Goal: Information Seeking & Learning: Find specific fact

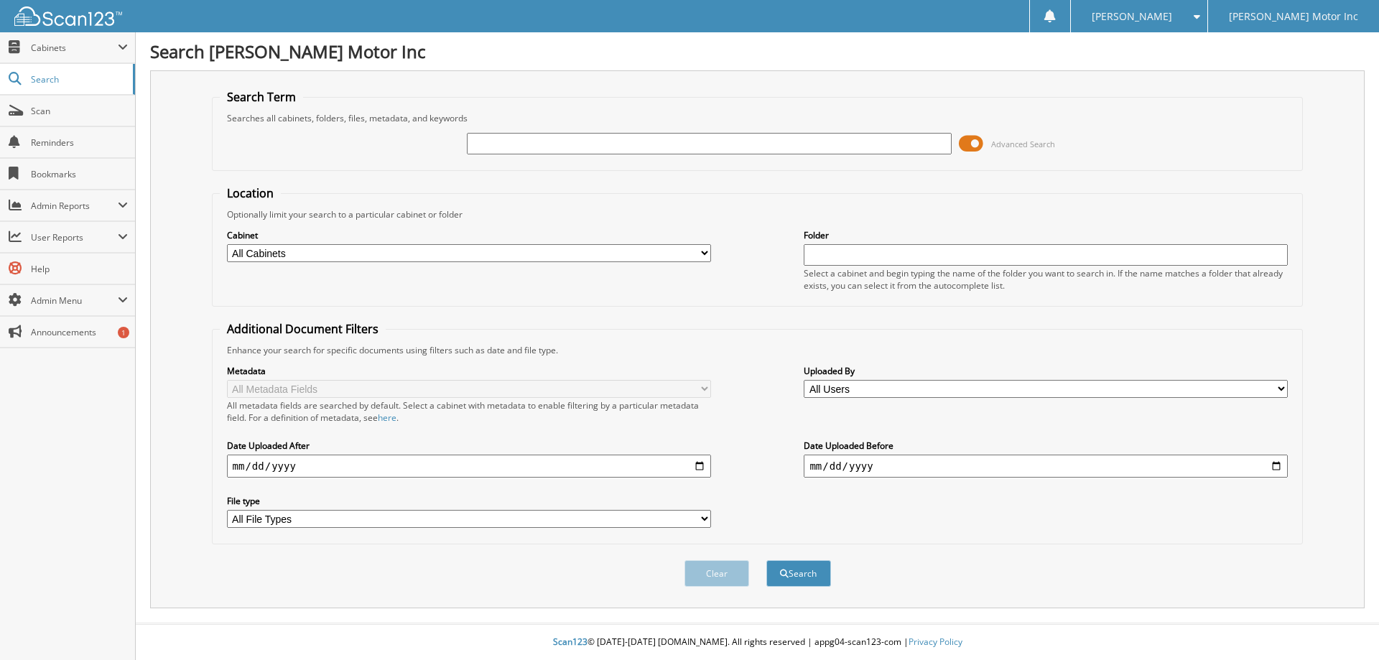
click at [507, 144] on input "text" at bounding box center [709, 144] width 484 height 22
type input "155936"
click at [766, 560] on button "Search" at bounding box center [798, 573] width 65 height 27
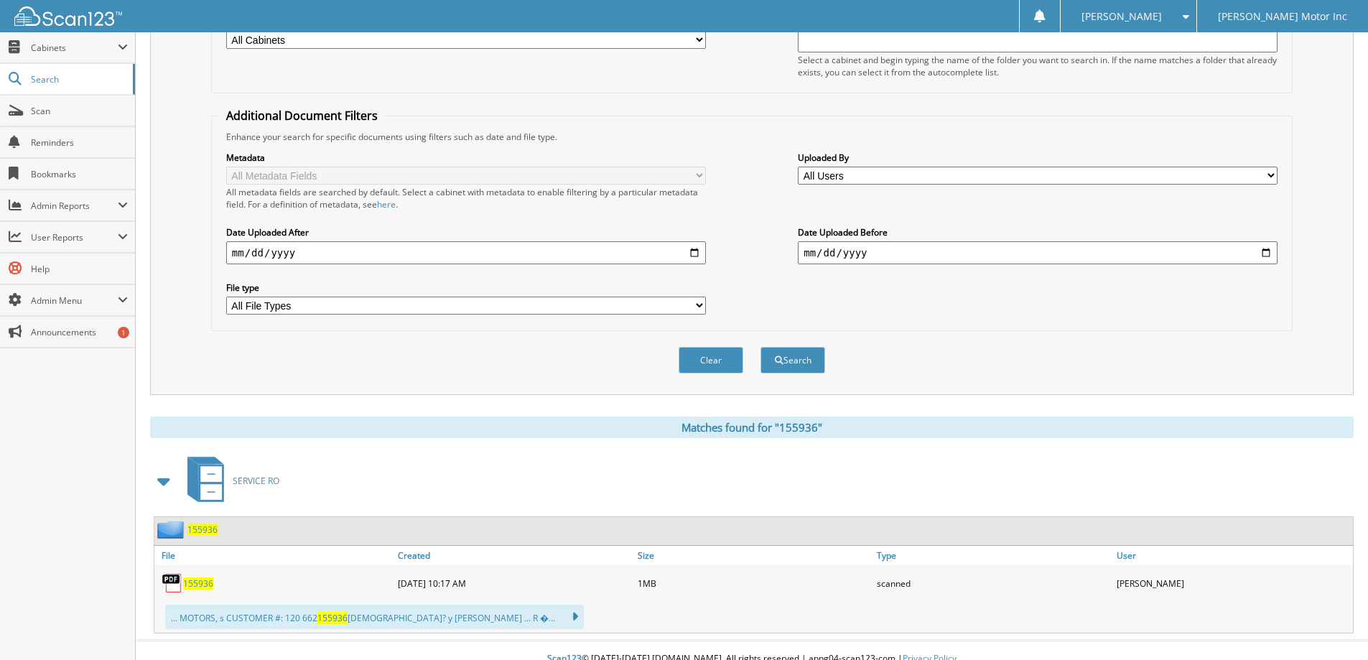
scroll to position [215, 0]
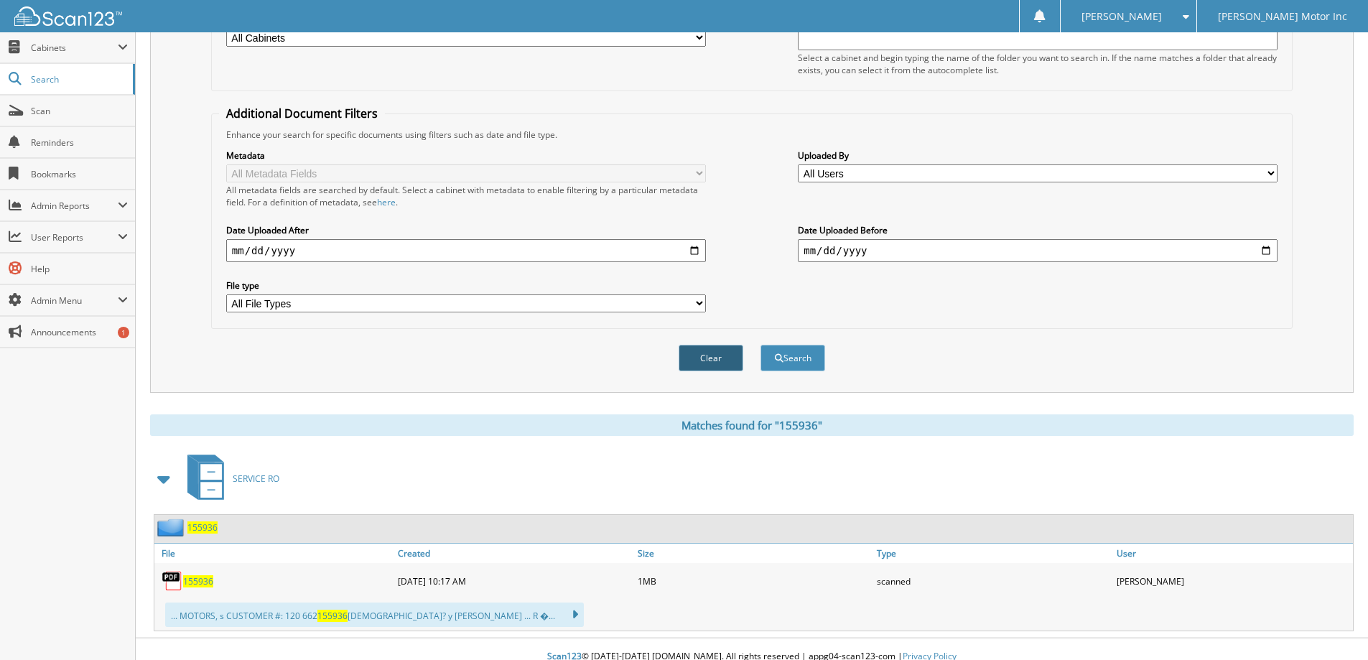
click at [701, 354] on button "Clear" at bounding box center [710, 358] width 65 height 27
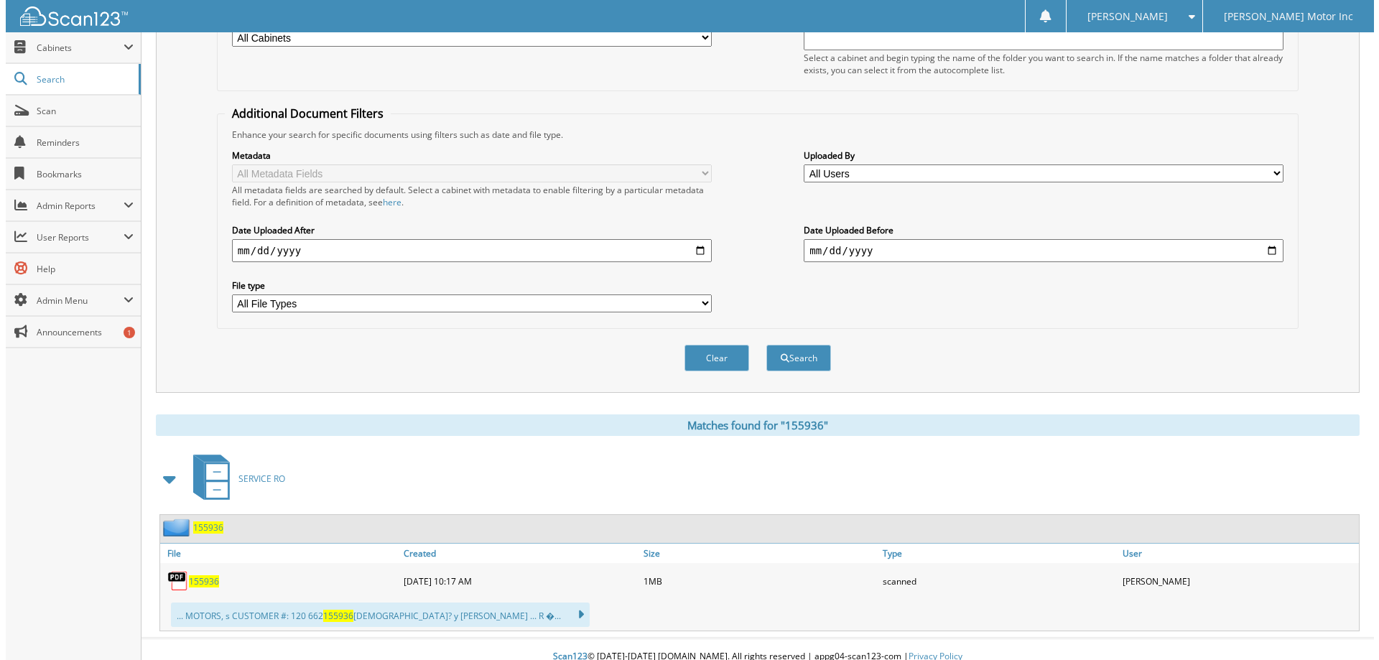
scroll to position [0, 0]
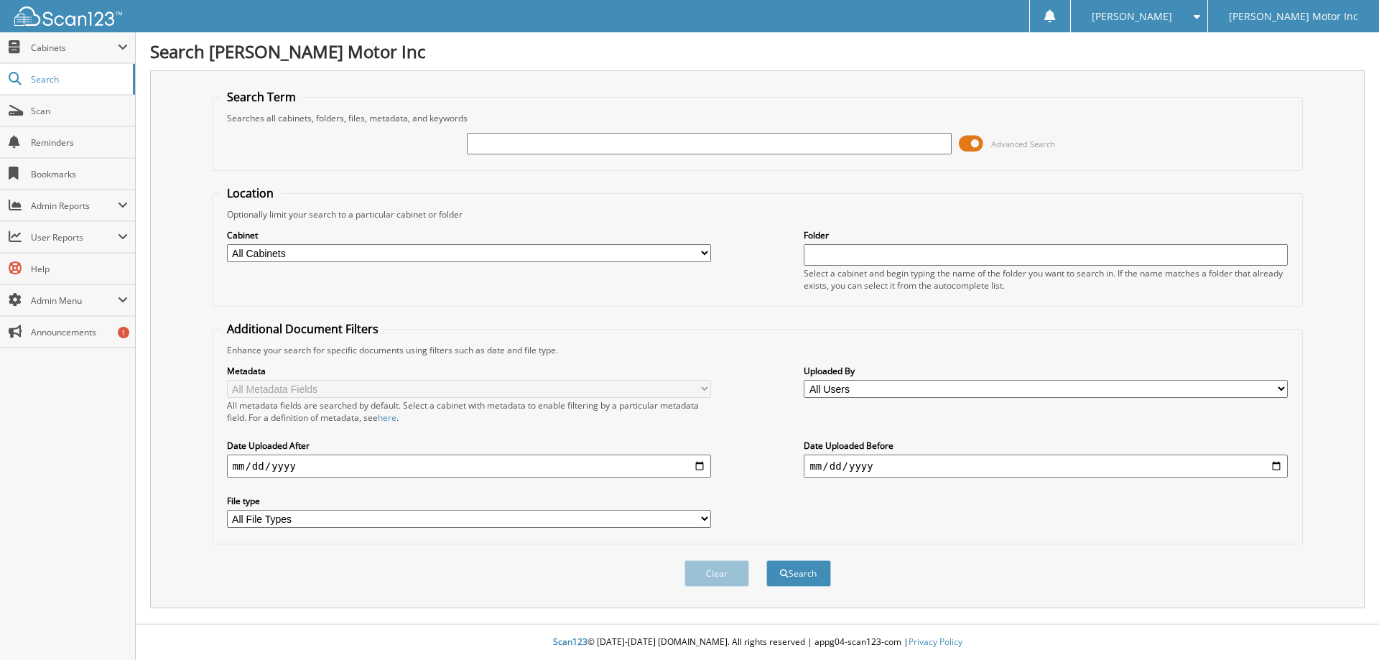
click at [640, 142] on input "text" at bounding box center [709, 144] width 484 height 22
type input "155944"
click at [766, 560] on button "Search" at bounding box center [798, 573] width 65 height 27
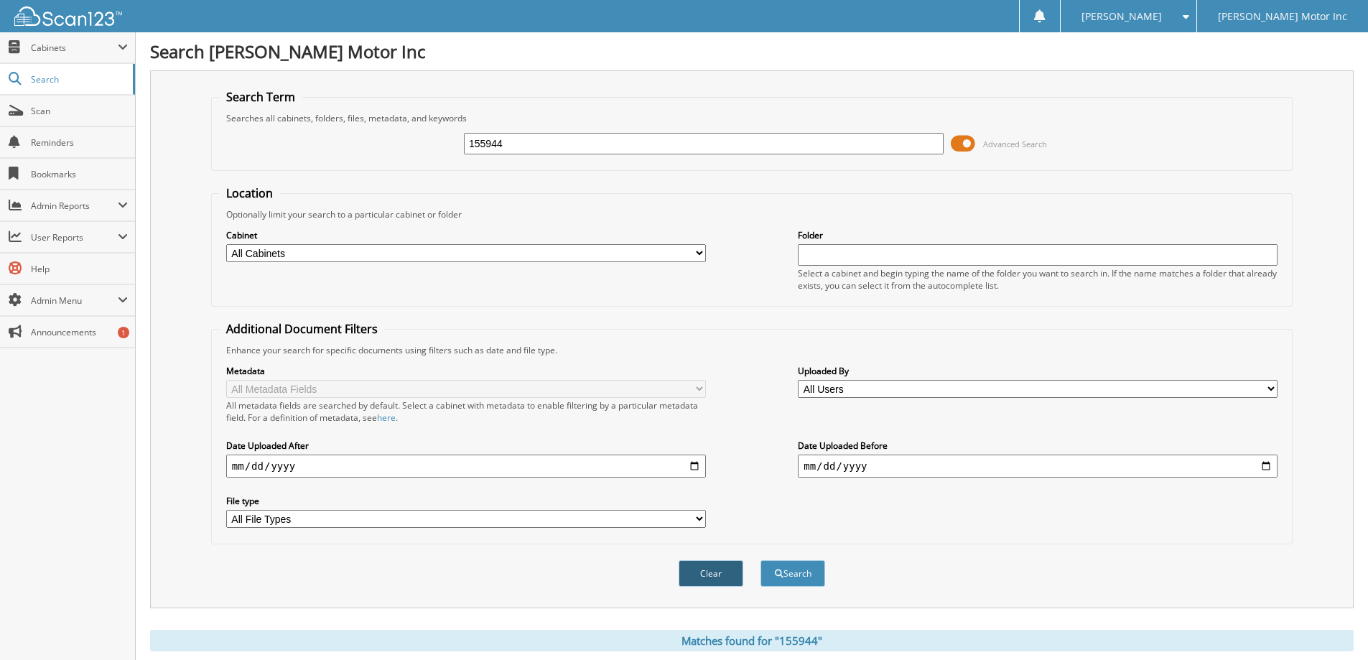
click at [711, 569] on button "Clear" at bounding box center [710, 573] width 65 height 27
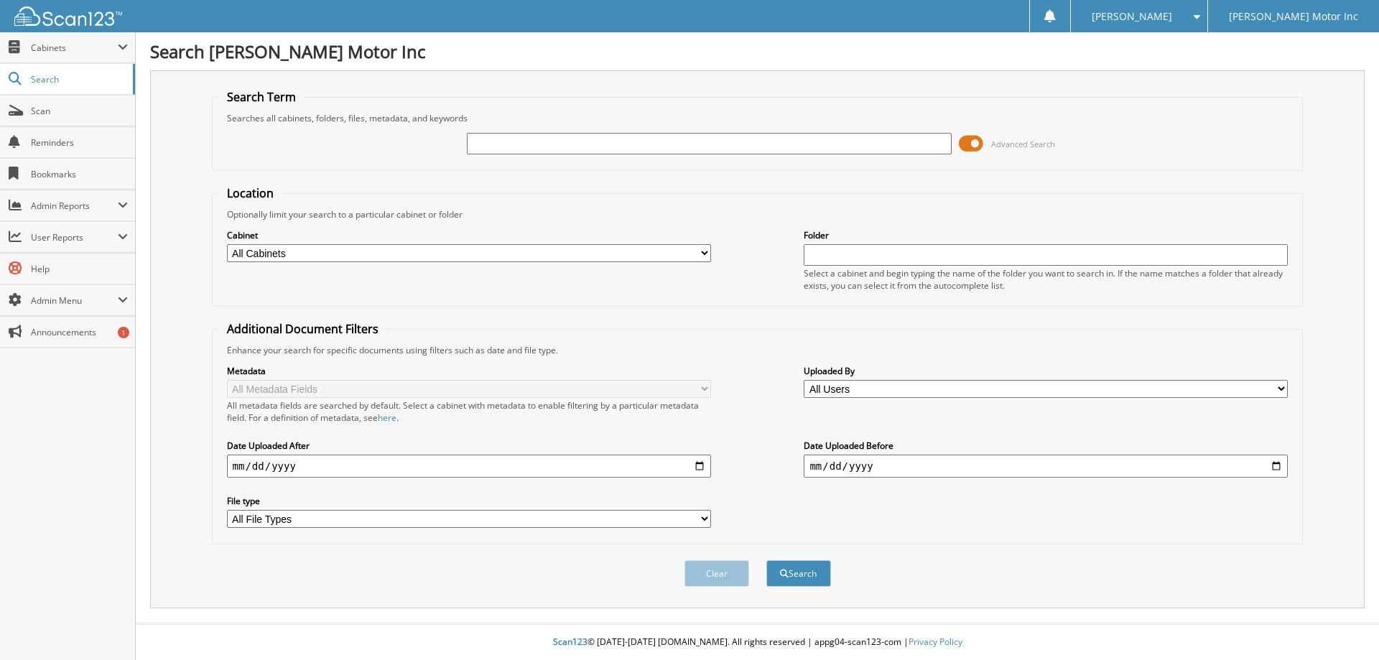
click at [701, 147] on input "text" at bounding box center [709, 144] width 484 height 22
type input "154972"
click at [766, 560] on button "Search" at bounding box center [798, 573] width 65 height 27
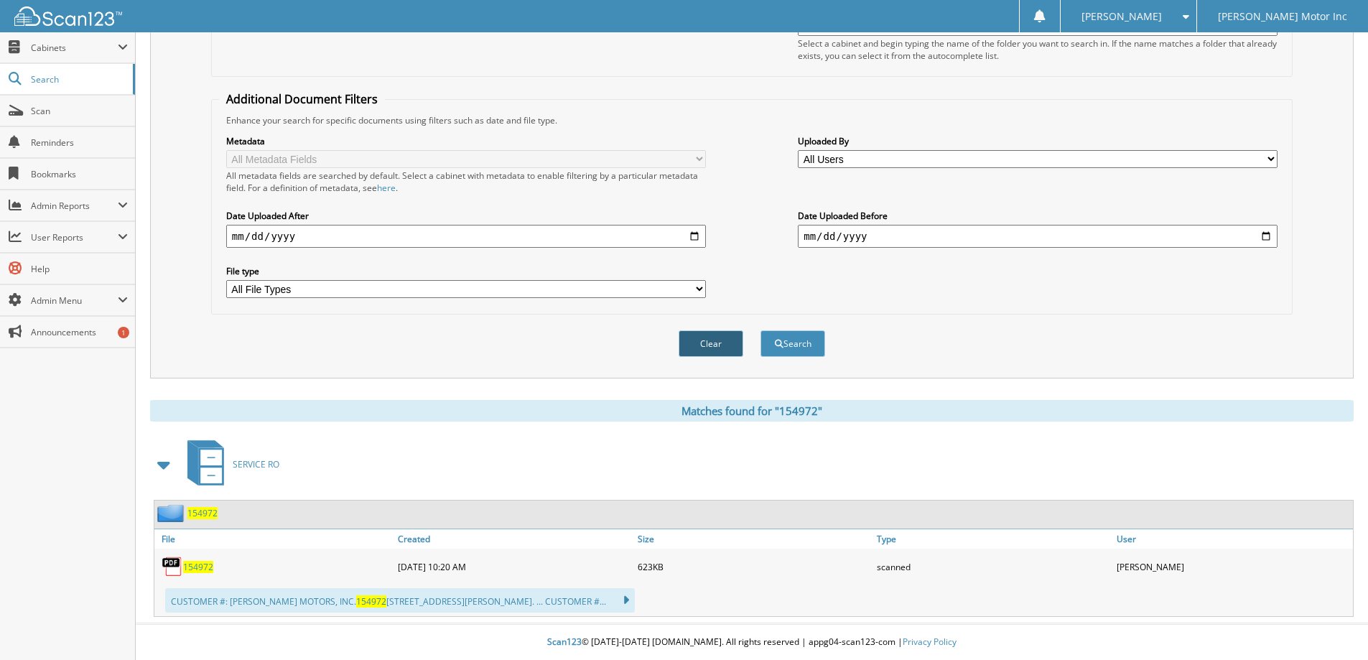
click at [696, 345] on button "Clear" at bounding box center [710, 343] width 65 height 27
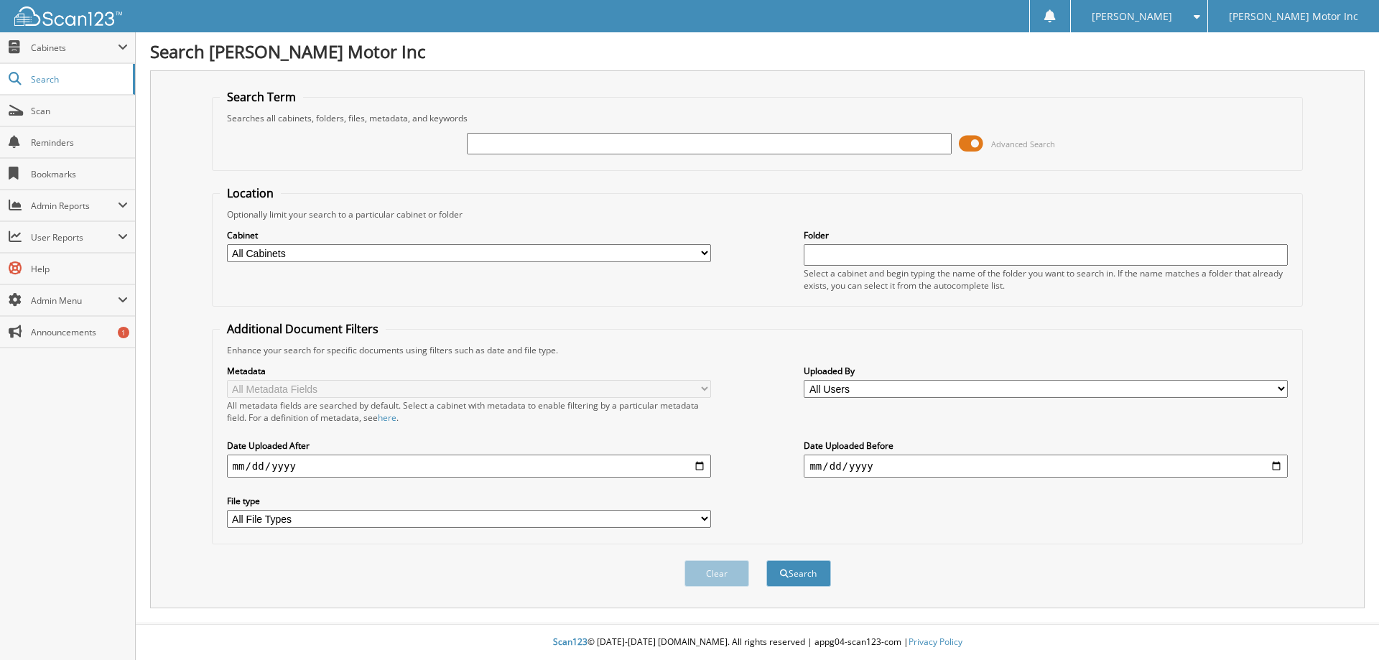
click at [556, 137] on input "text" at bounding box center [709, 144] width 484 height 22
type input "155179"
click at [766, 560] on button "Search" at bounding box center [798, 573] width 65 height 27
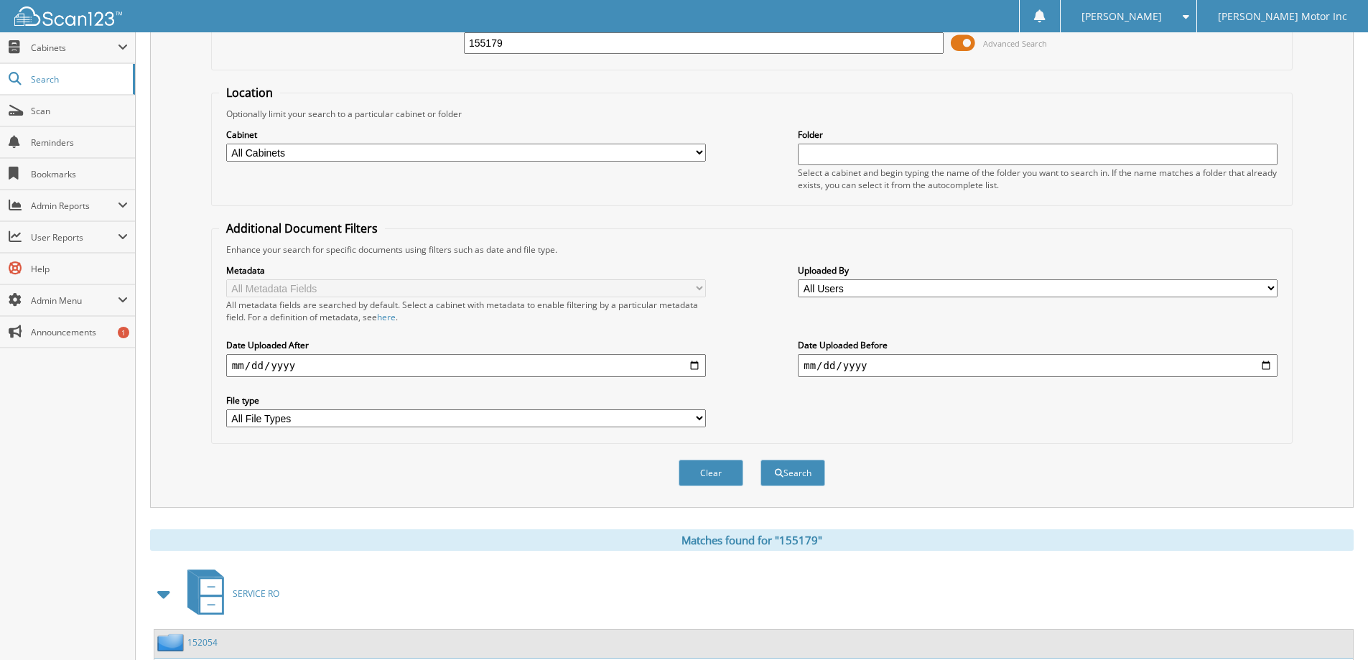
scroll to position [7, 0]
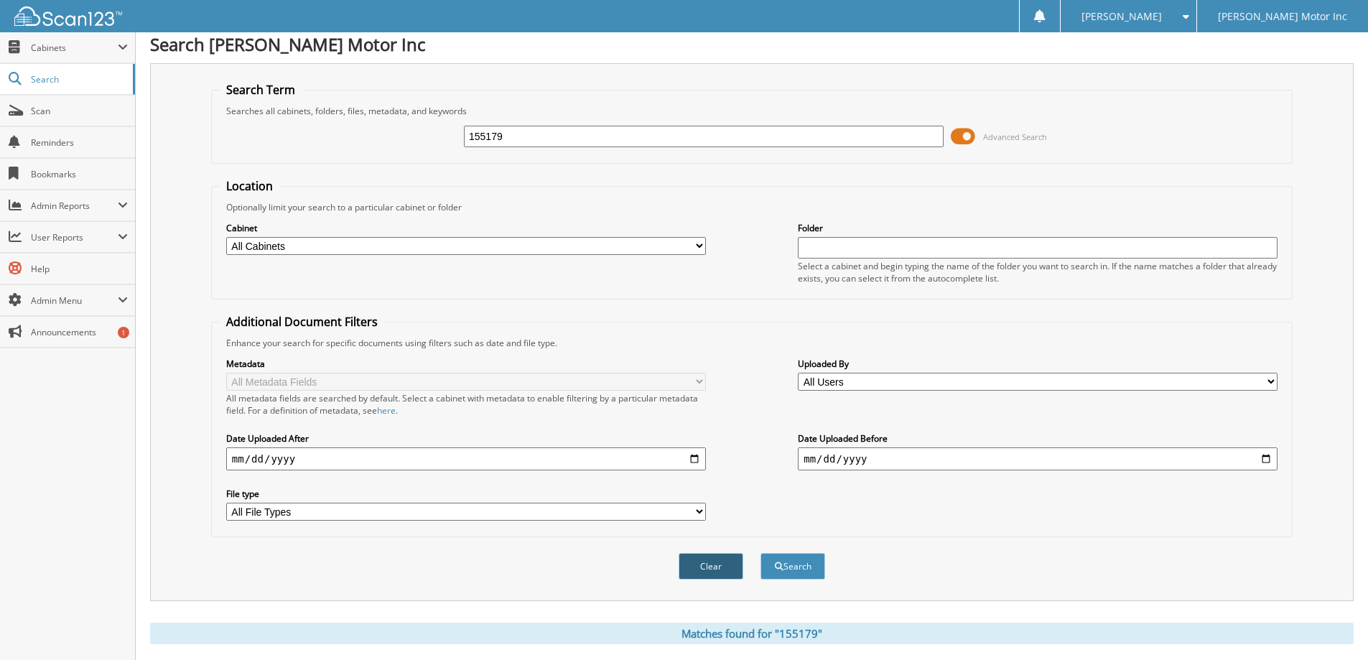
click at [729, 566] on button "Clear" at bounding box center [710, 566] width 65 height 27
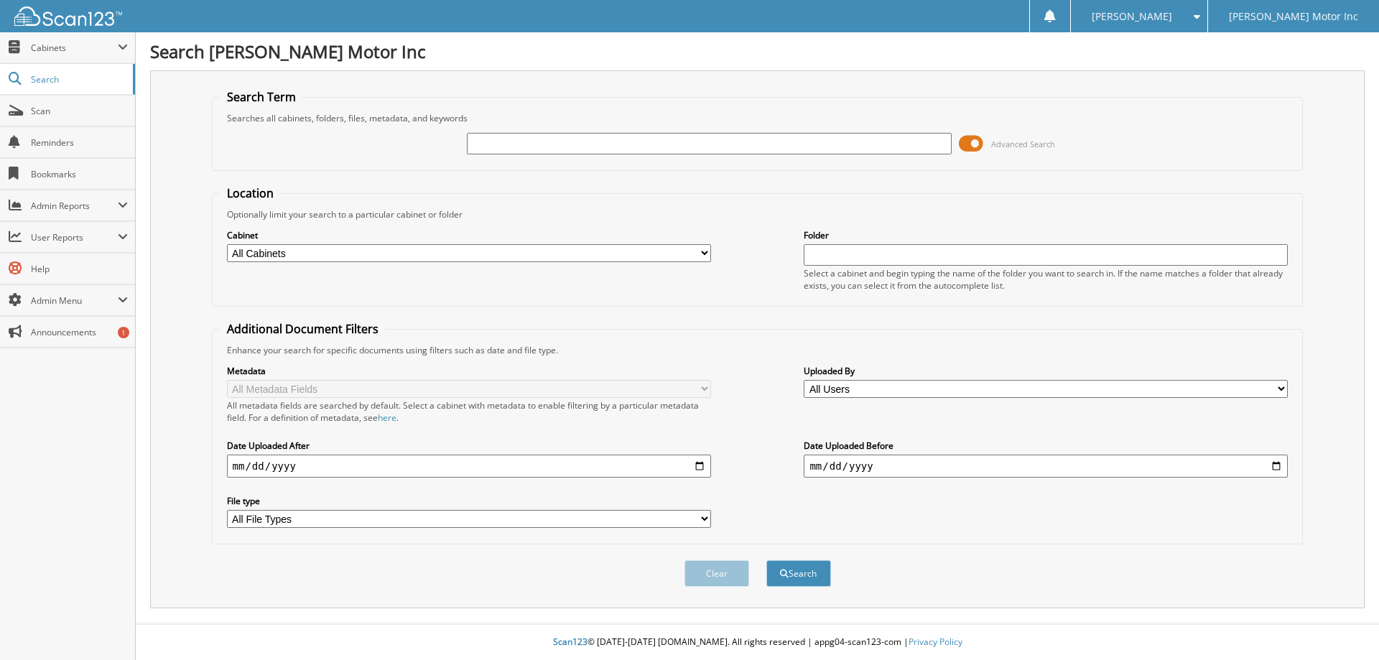
click at [597, 149] on input "text" at bounding box center [709, 144] width 484 height 22
type input "155955"
click at [766, 560] on button "Search" at bounding box center [798, 573] width 65 height 27
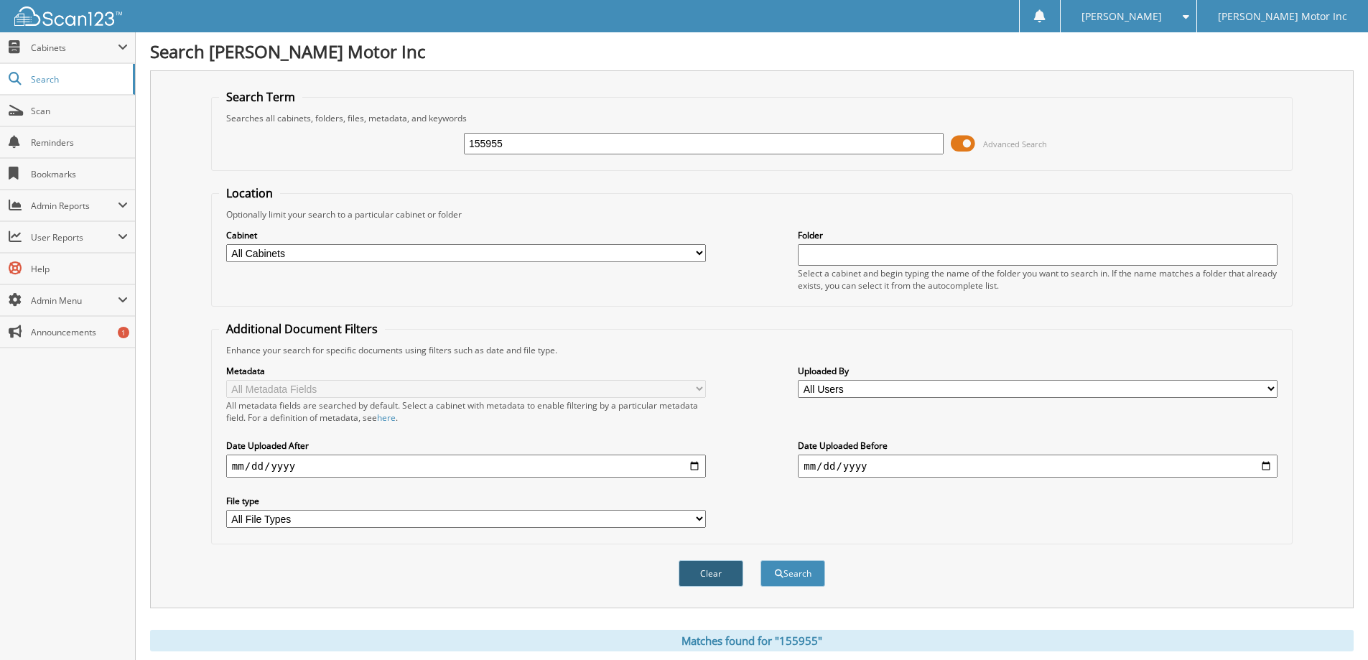
click at [721, 574] on button "Clear" at bounding box center [710, 573] width 65 height 27
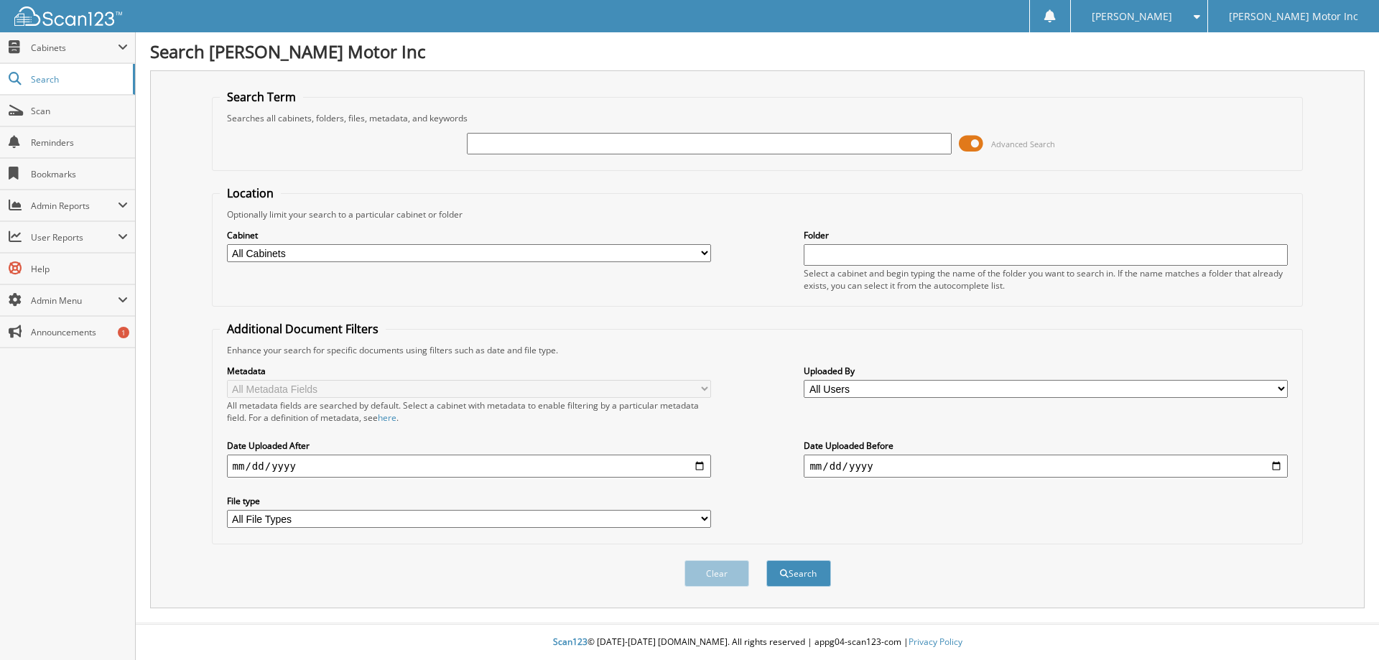
drag, startPoint x: 565, startPoint y: 142, endPoint x: 574, endPoint y: 140, distance: 9.6
click at [569, 141] on input "text" at bounding box center [709, 144] width 484 height 22
type input "155949"
click at [766, 560] on button "Search" at bounding box center [798, 573] width 65 height 27
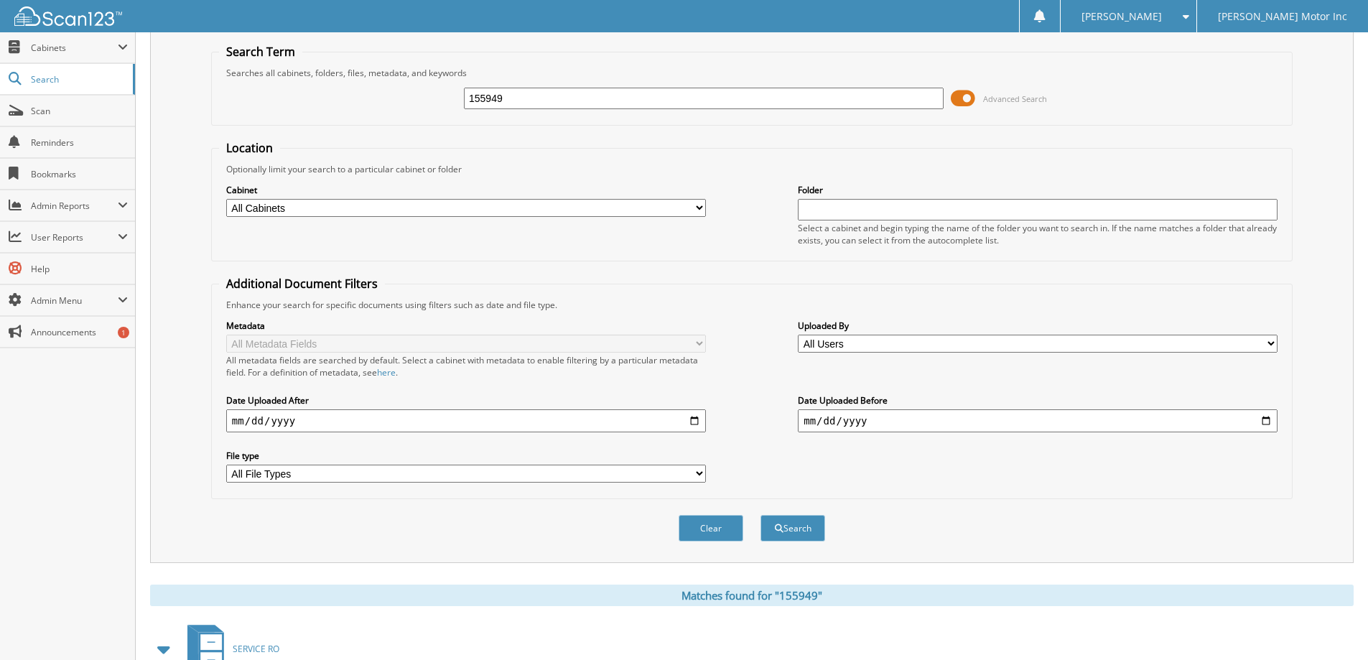
scroll to position [230, 0]
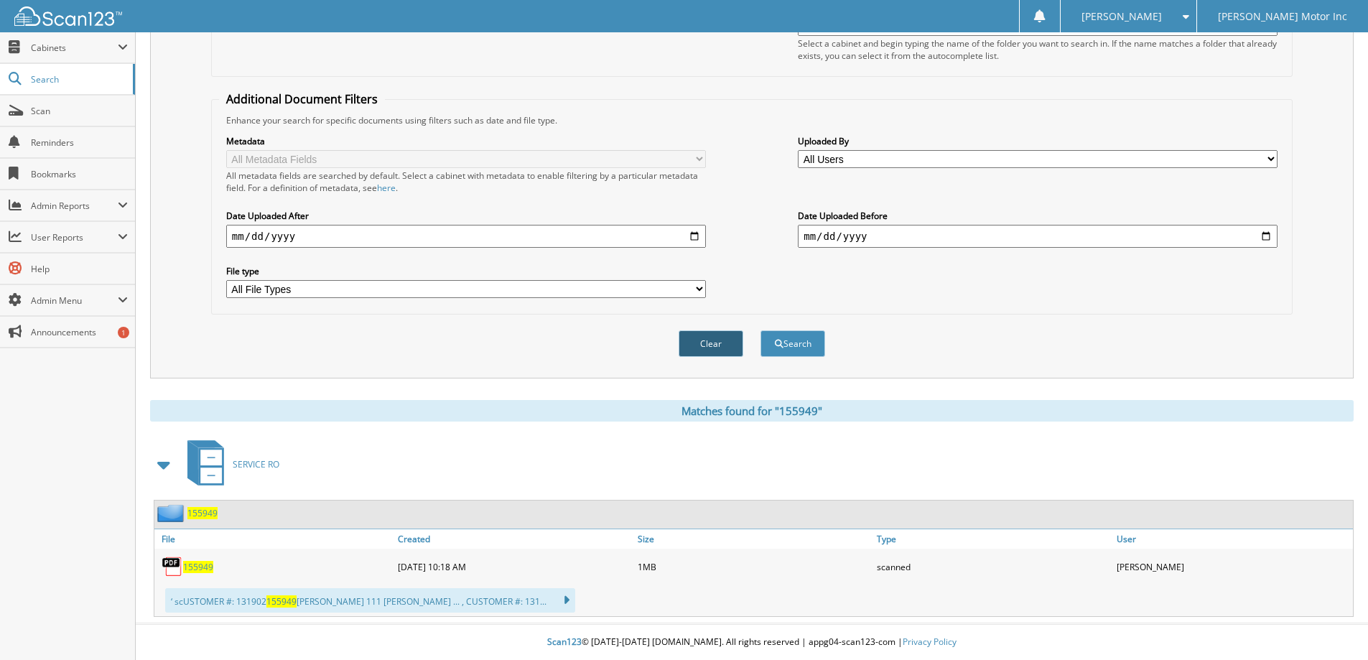
click at [707, 339] on button "Clear" at bounding box center [710, 343] width 65 height 27
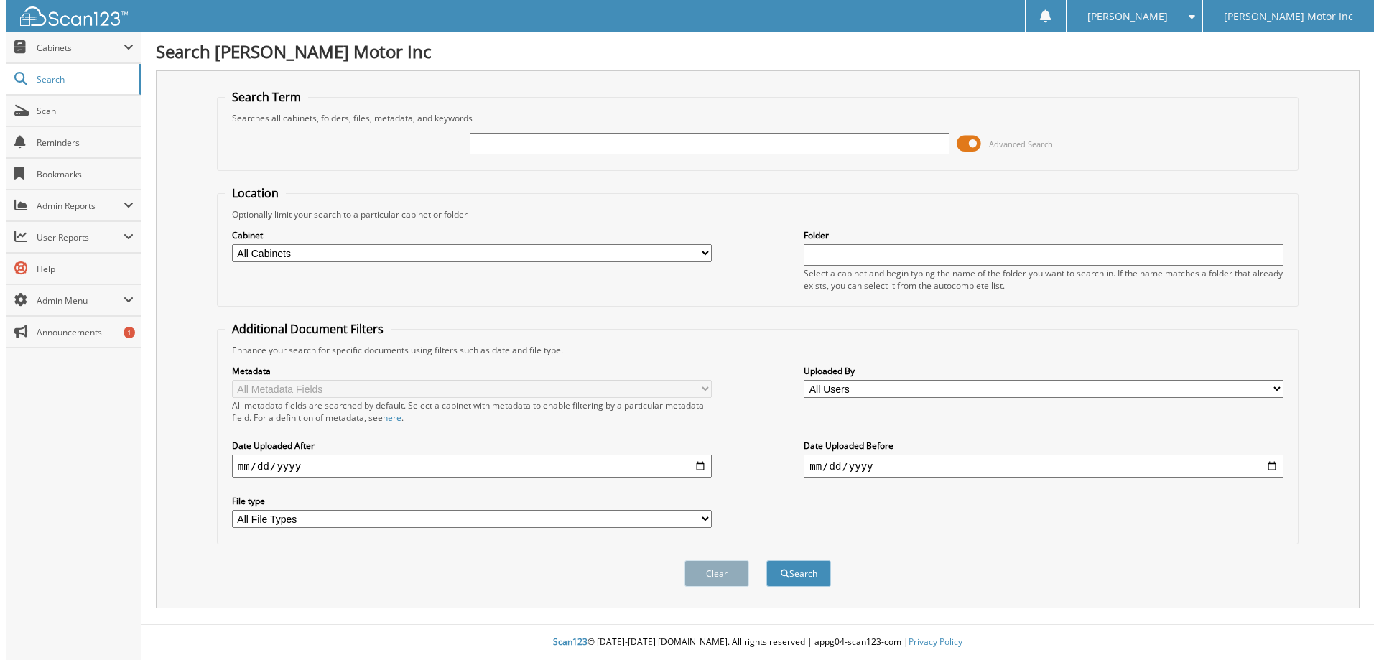
scroll to position [0, 0]
click at [510, 140] on input "text" at bounding box center [709, 144] width 484 height 22
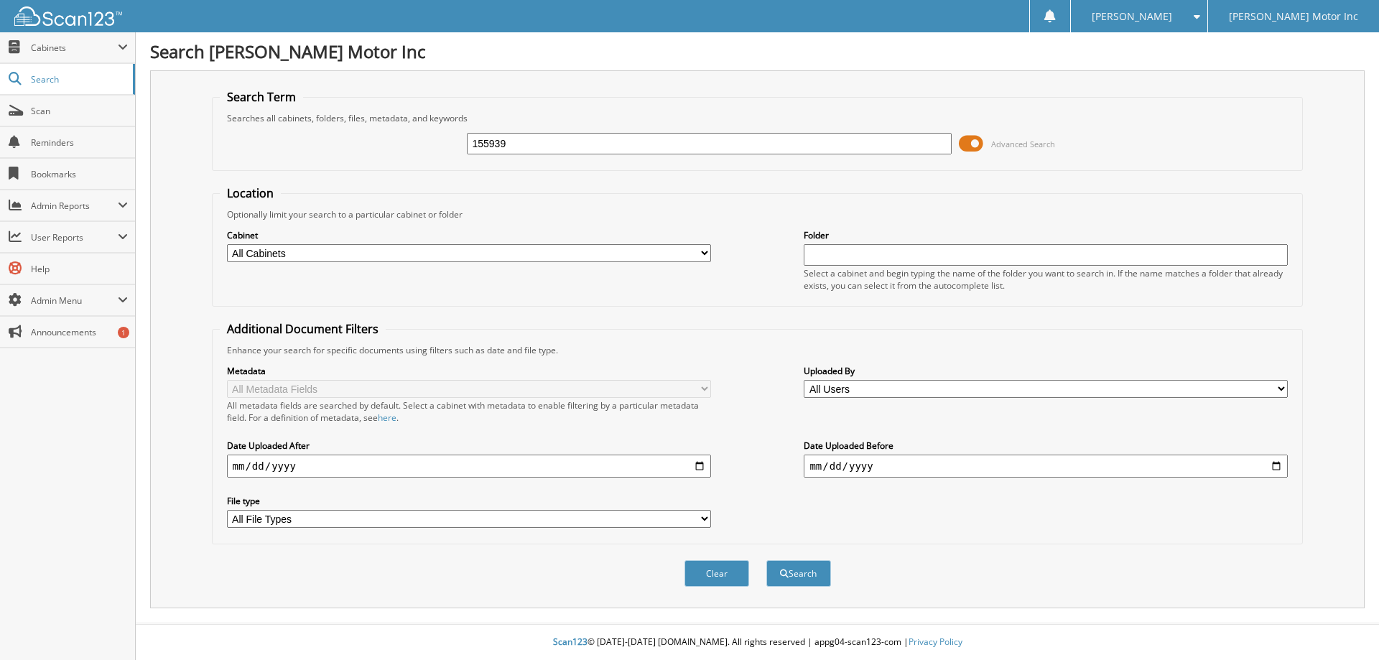
type input "155939"
click at [766, 560] on button "Search" at bounding box center [798, 573] width 65 height 27
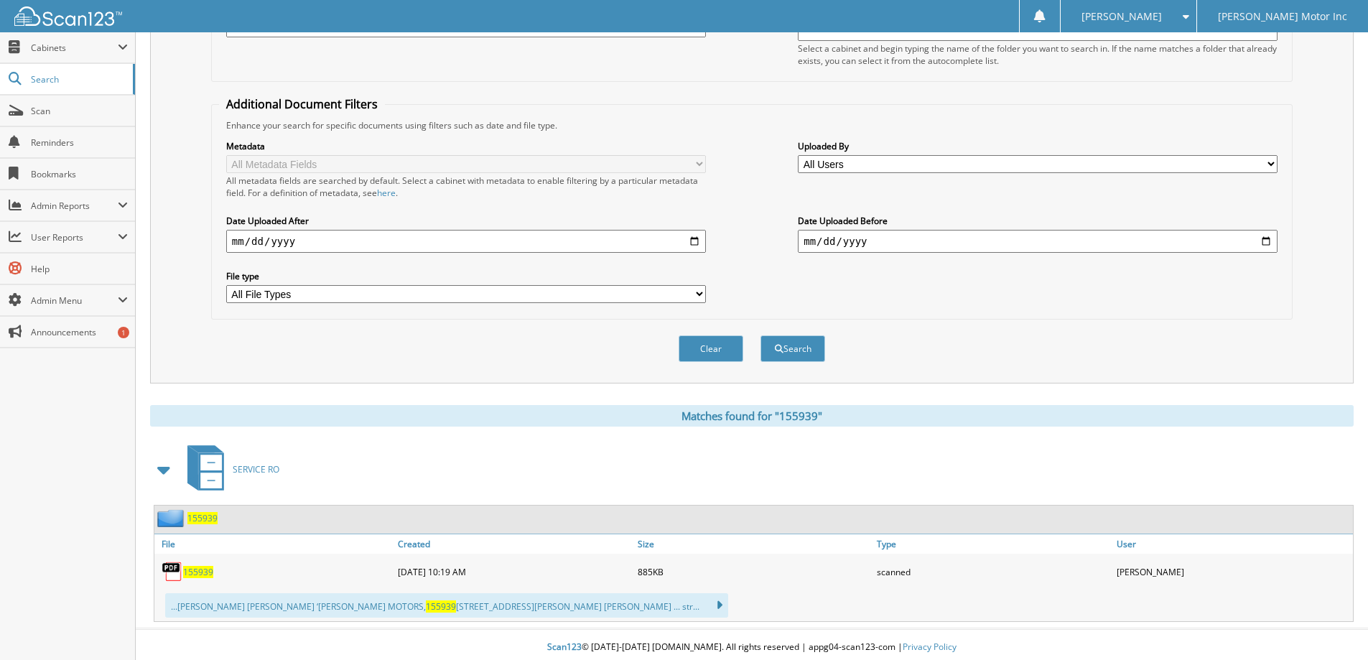
scroll to position [230, 0]
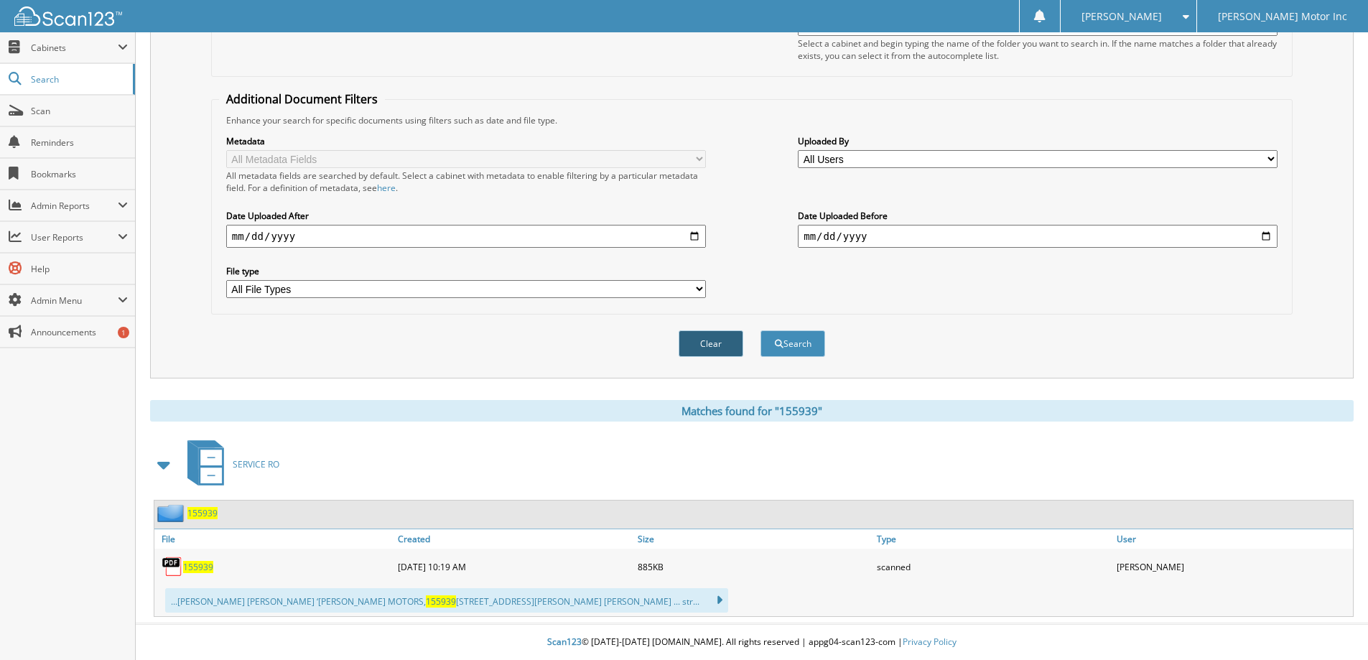
click at [704, 342] on button "Clear" at bounding box center [710, 343] width 65 height 27
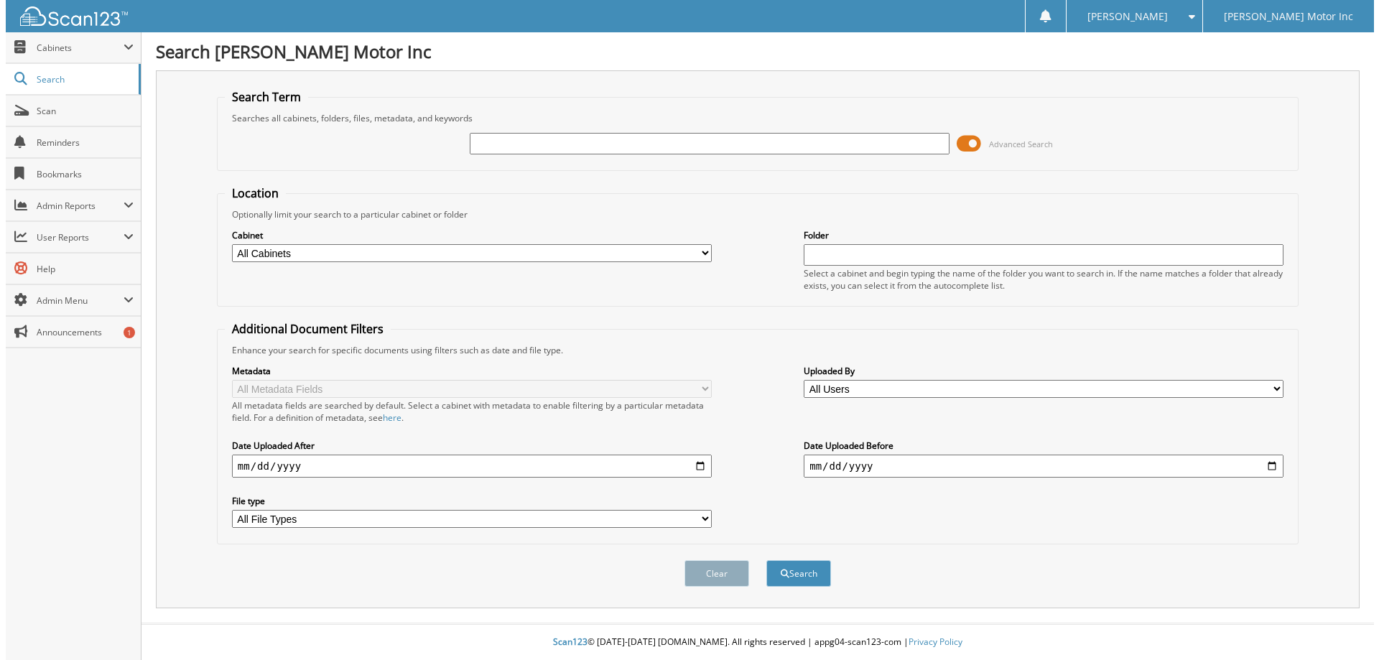
scroll to position [0, 0]
click at [558, 146] on input "text" at bounding box center [709, 144] width 484 height 22
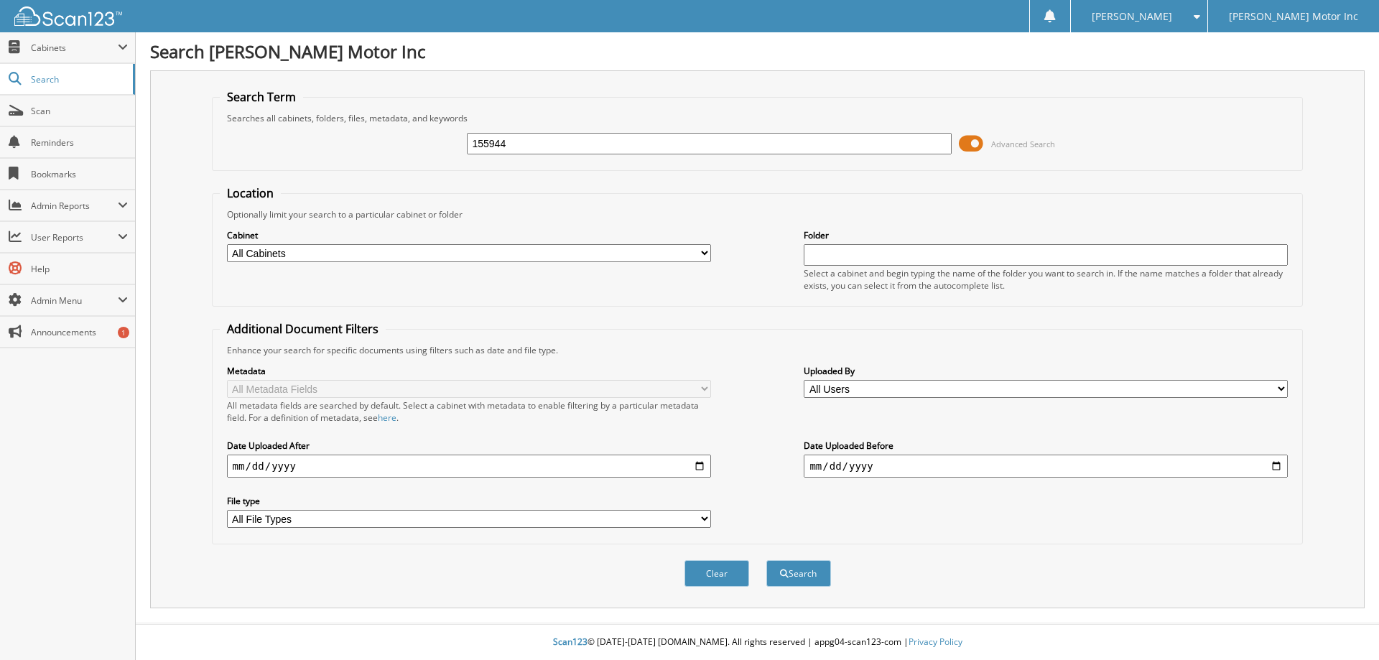
type input "155944"
click at [766, 560] on button "Search" at bounding box center [798, 573] width 65 height 27
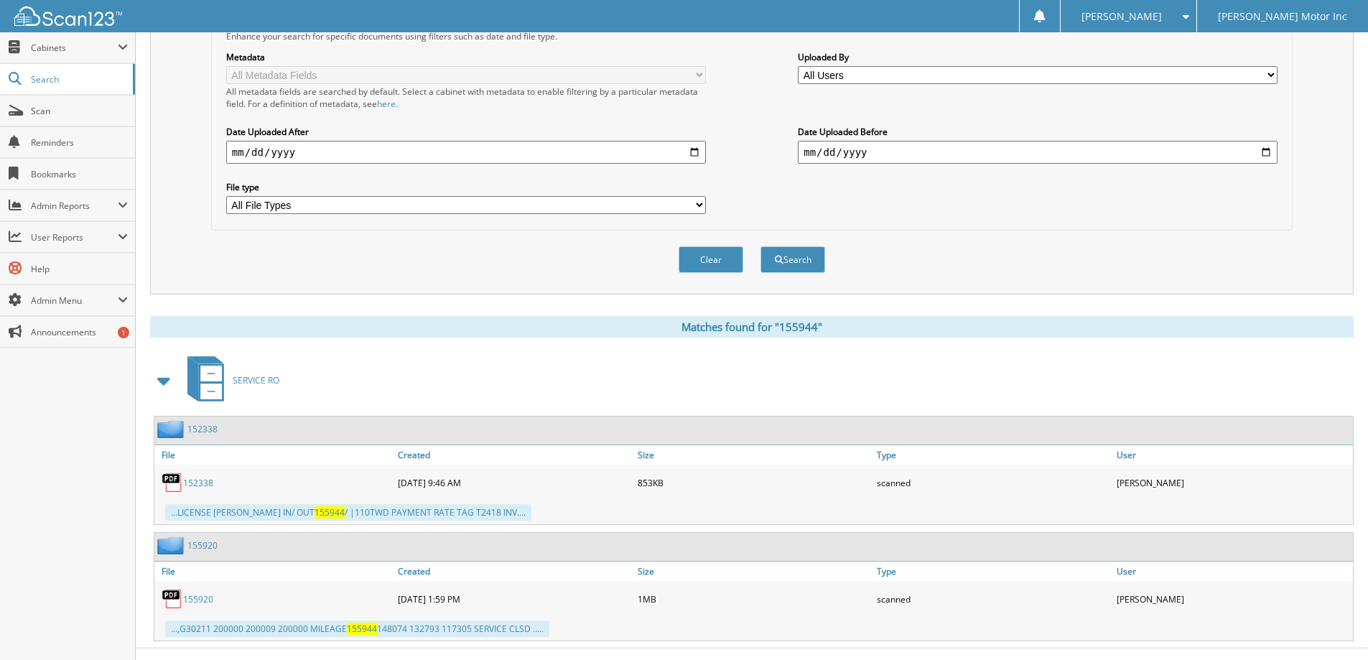
scroll to position [339, 0]
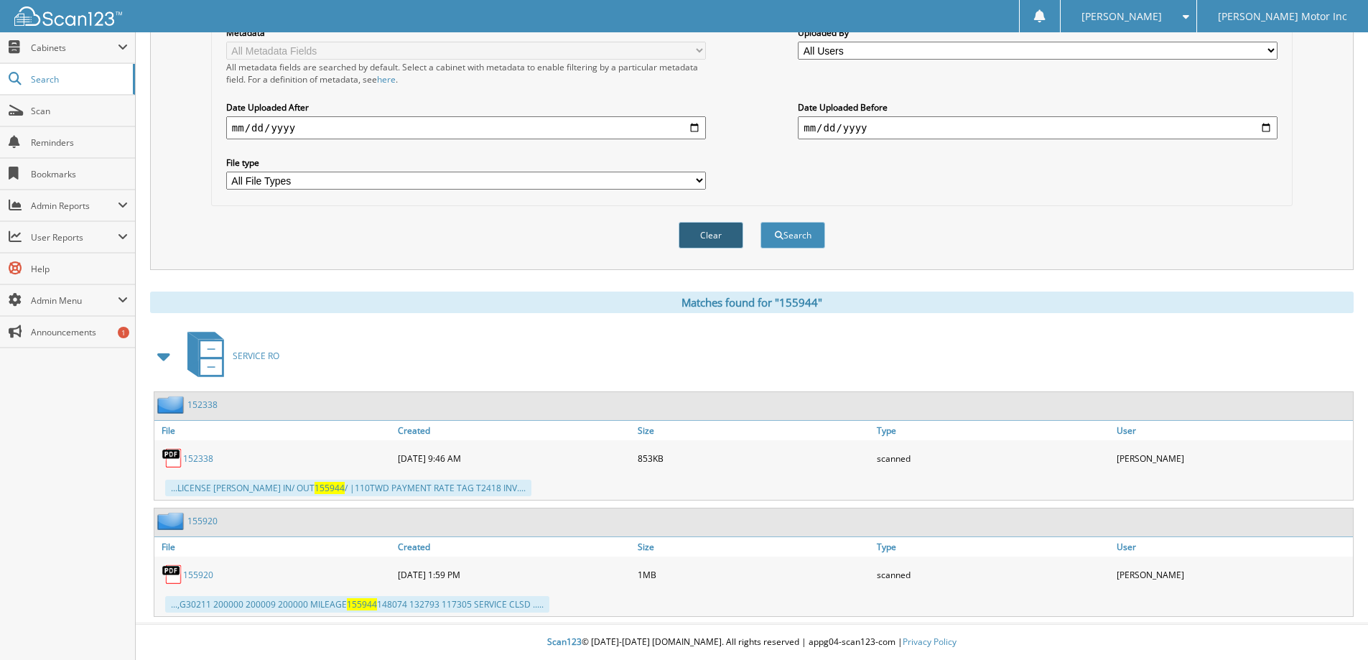
click at [715, 228] on button "Clear" at bounding box center [710, 235] width 65 height 27
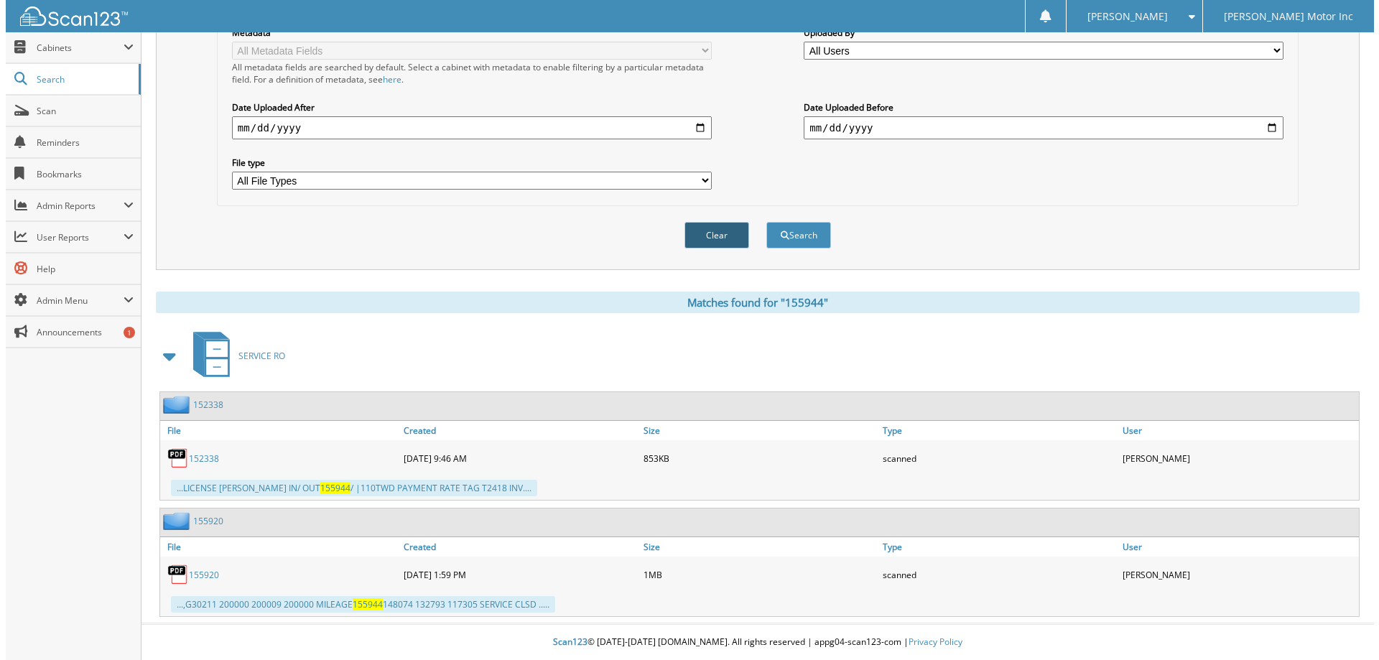
scroll to position [0, 0]
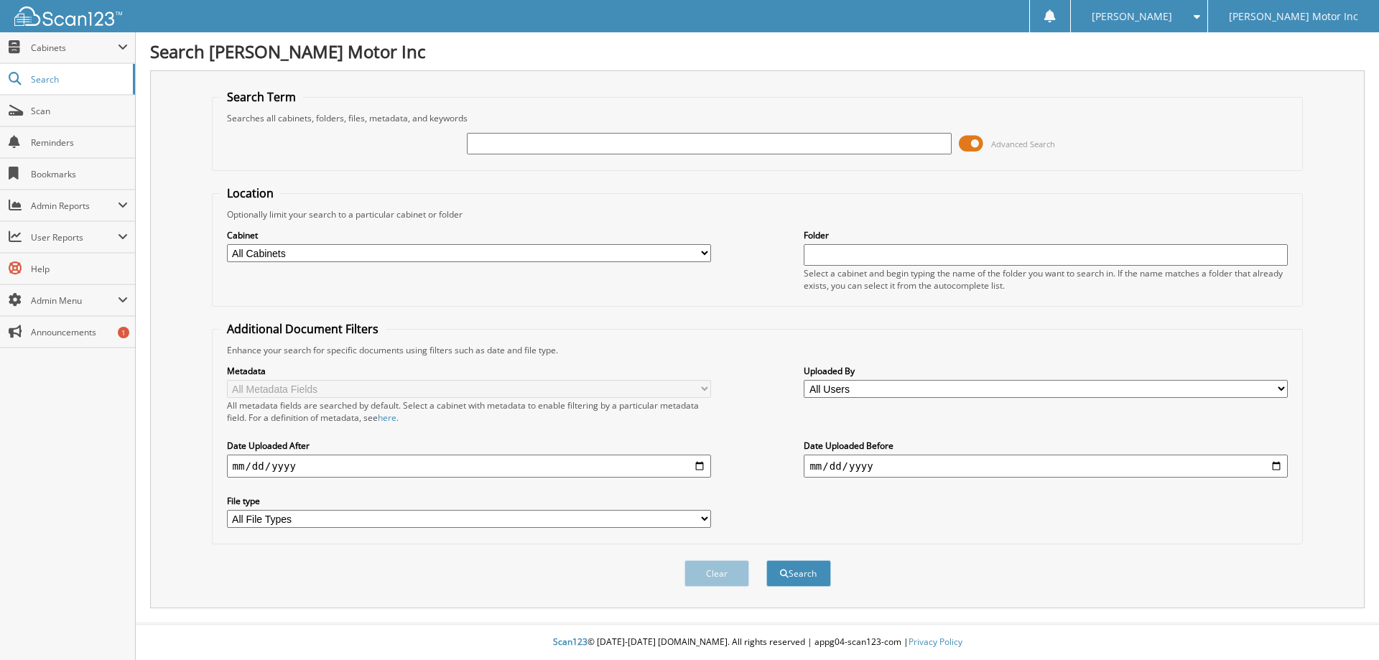
click at [610, 142] on input "text" at bounding box center [709, 144] width 484 height 22
type input "155667"
click at [766, 560] on button "Search" at bounding box center [798, 573] width 65 height 27
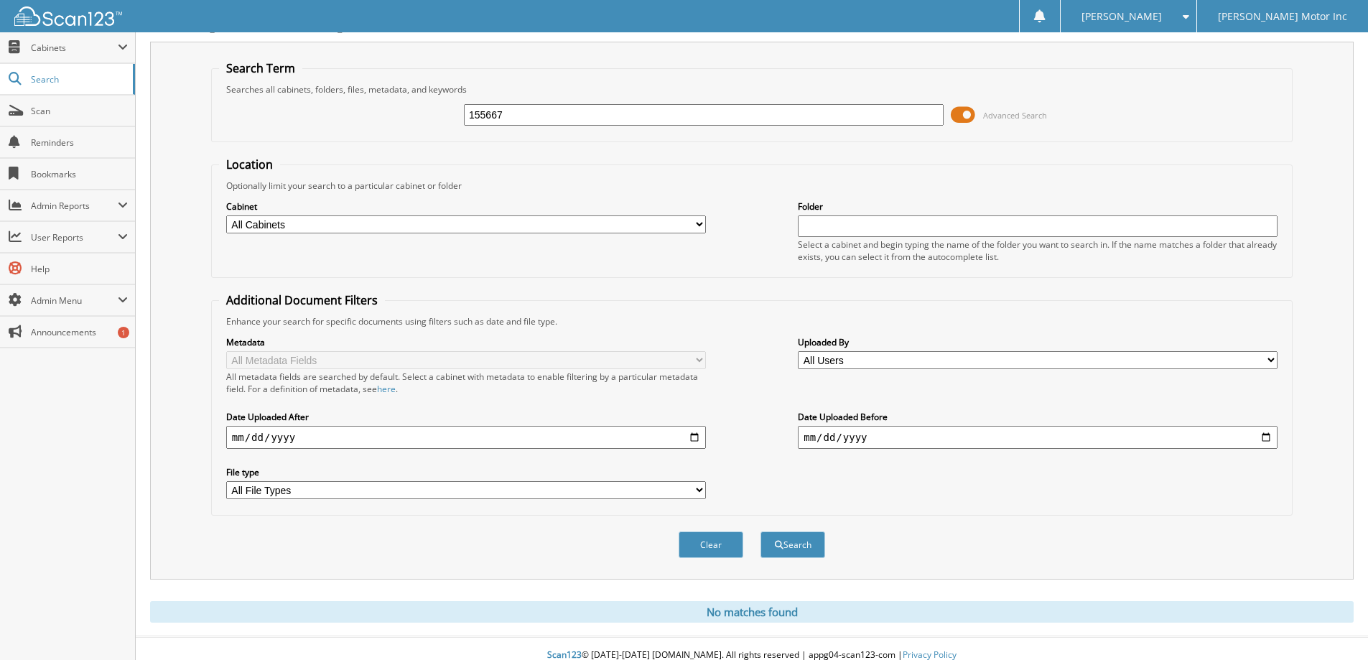
scroll to position [42, 0]
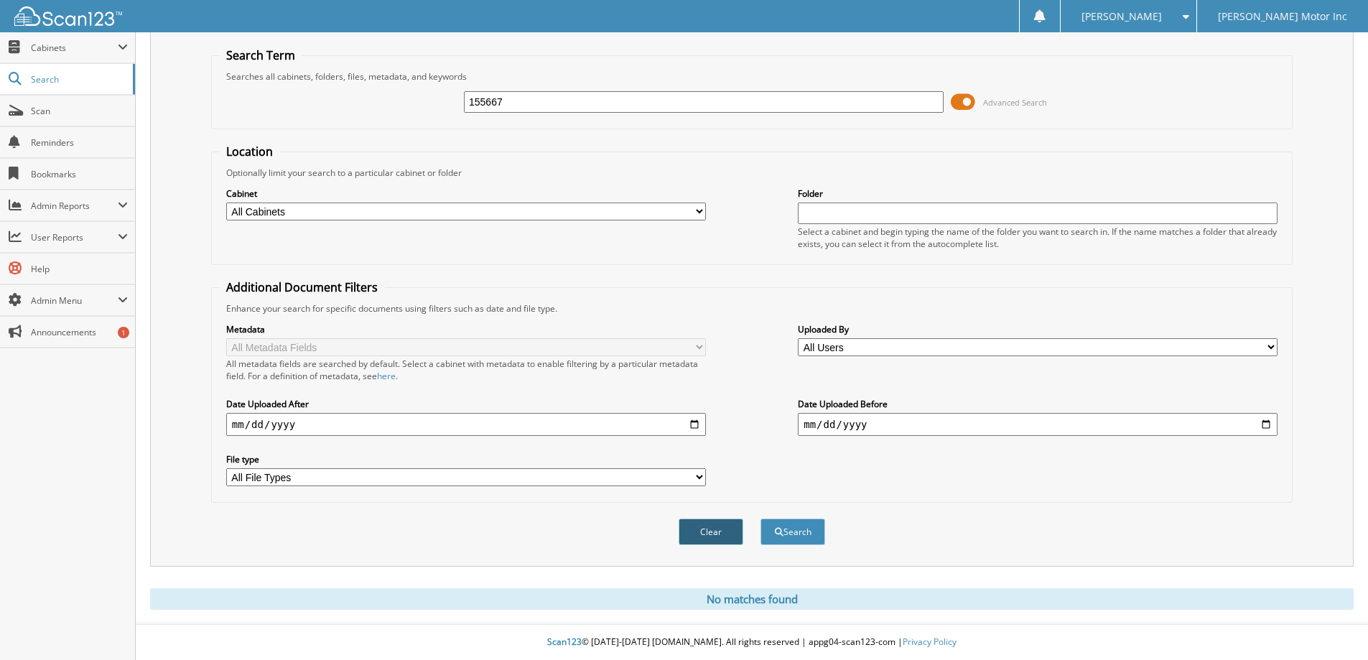
click at [719, 537] on button "Clear" at bounding box center [710, 531] width 65 height 27
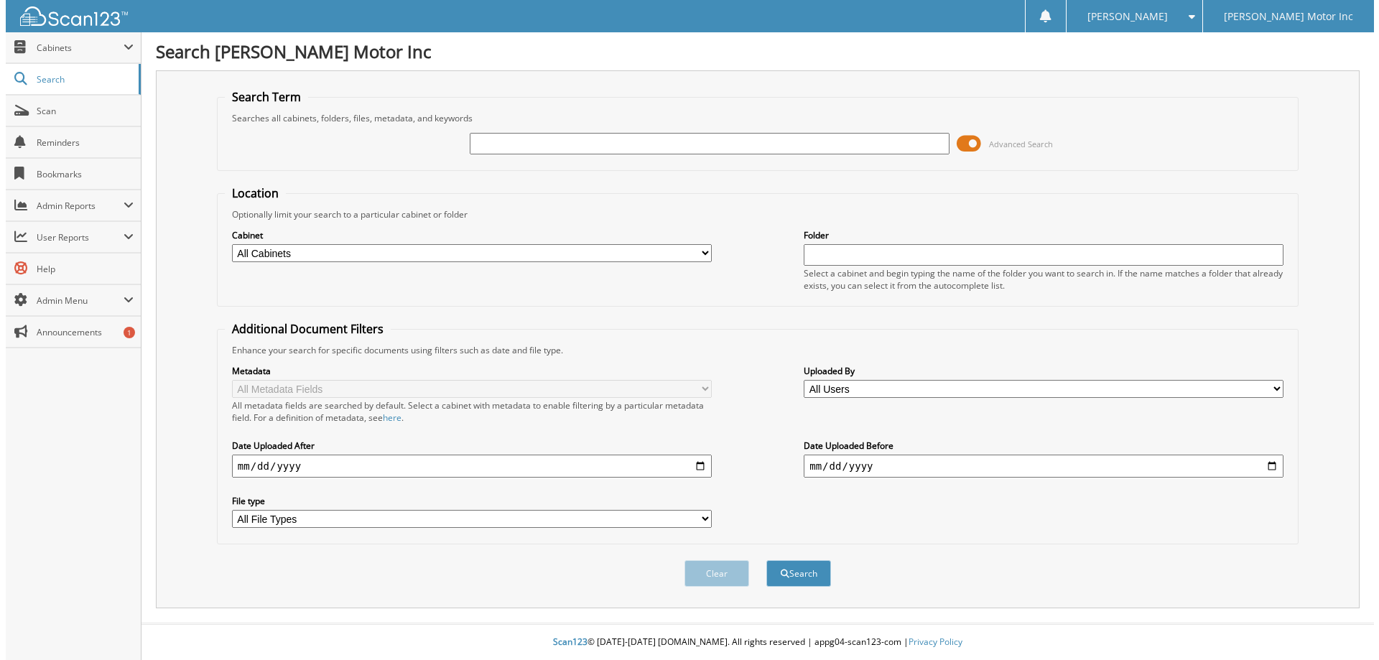
scroll to position [0, 0]
click at [628, 141] on input "text" at bounding box center [709, 144] width 484 height 22
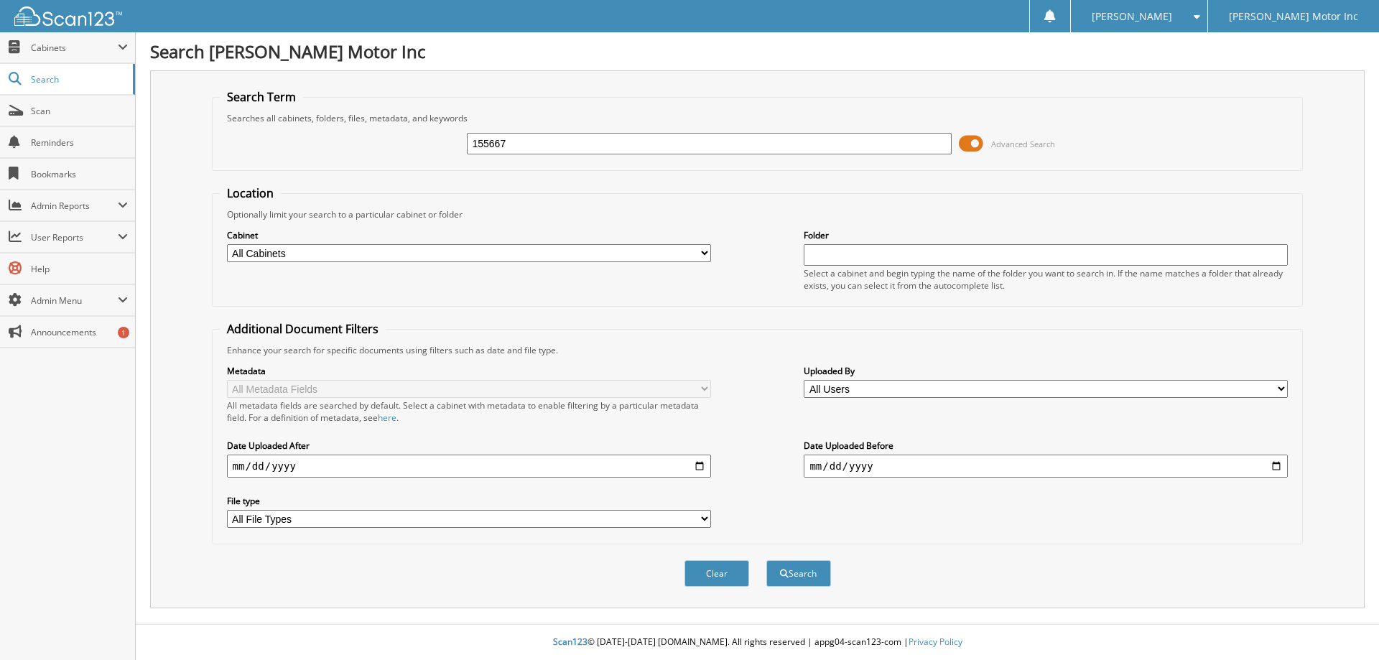
type input "155667"
click at [766, 560] on button "Search" at bounding box center [798, 573] width 65 height 27
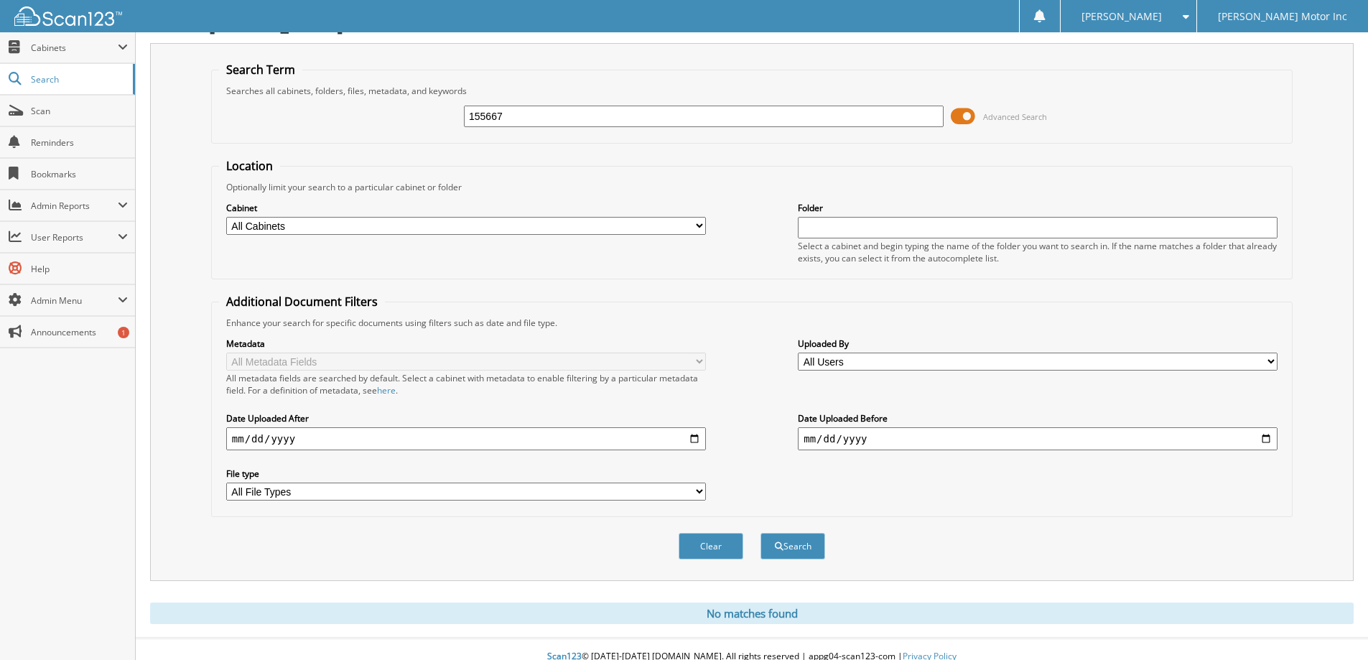
scroll to position [42, 0]
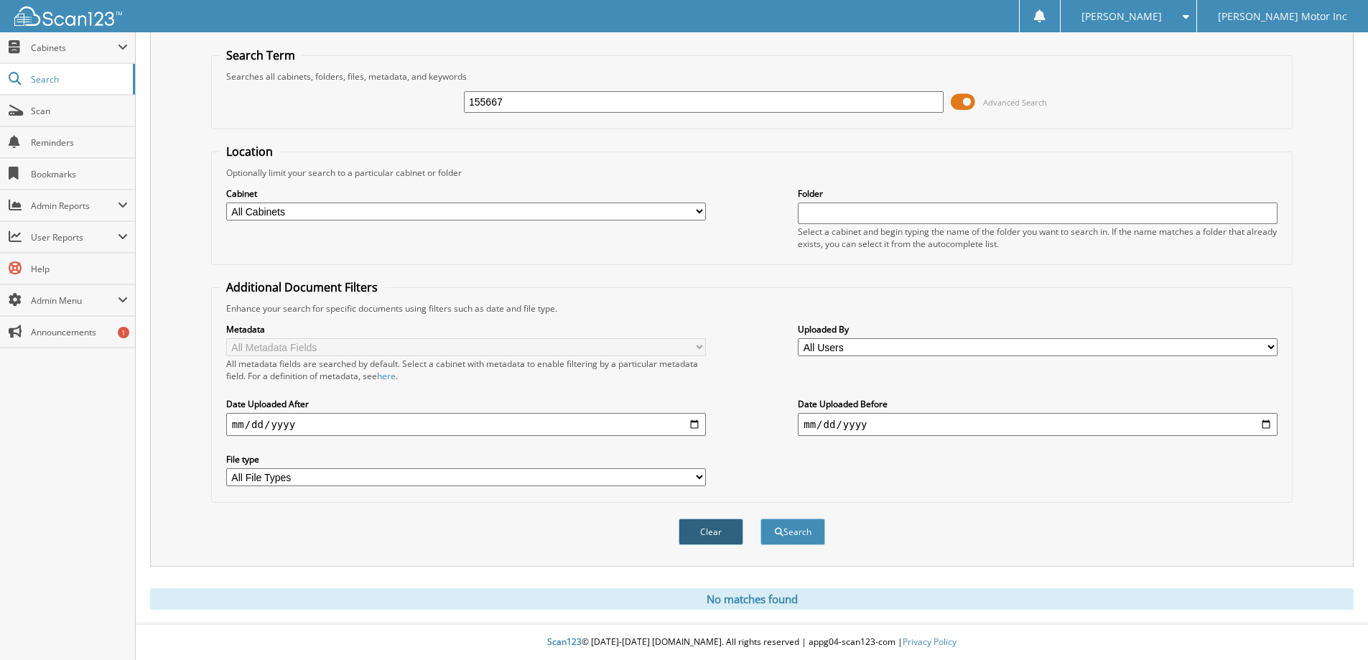
click at [729, 521] on button "Clear" at bounding box center [710, 531] width 65 height 27
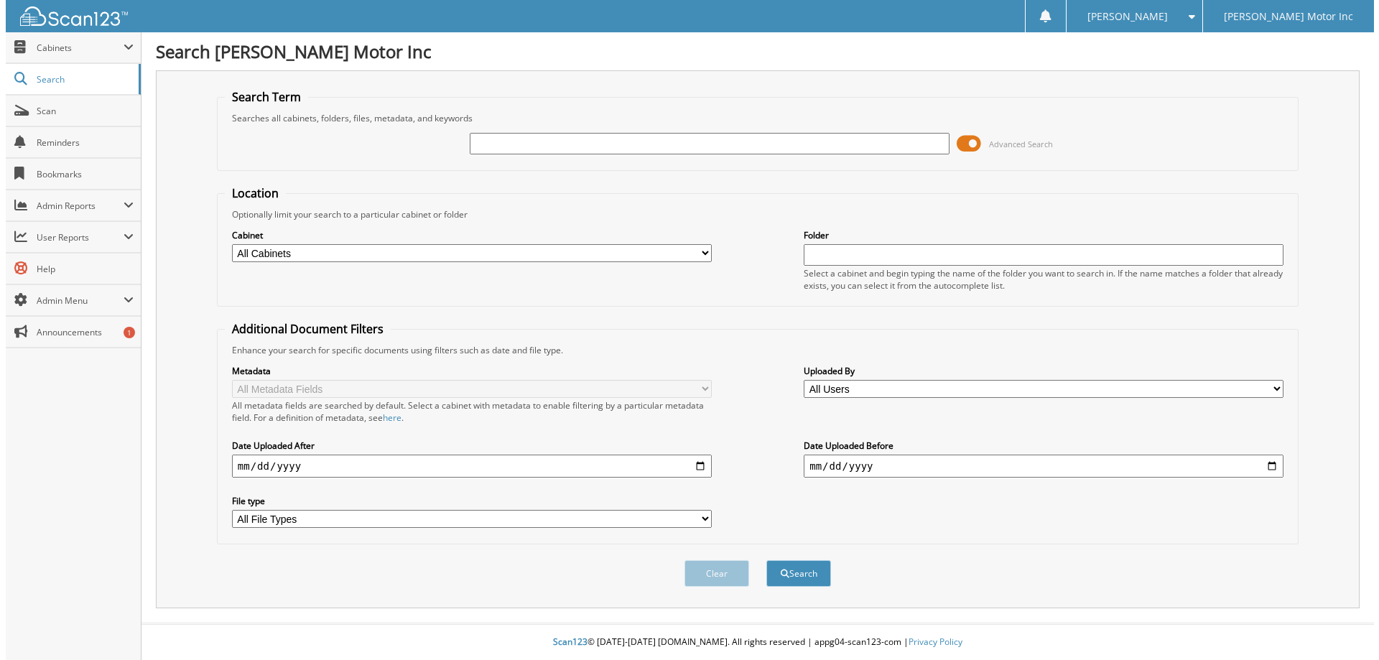
scroll to position [0, 0]
click at [649, 144] on input "text" at bounding box center [709, 144] width 484 height 22
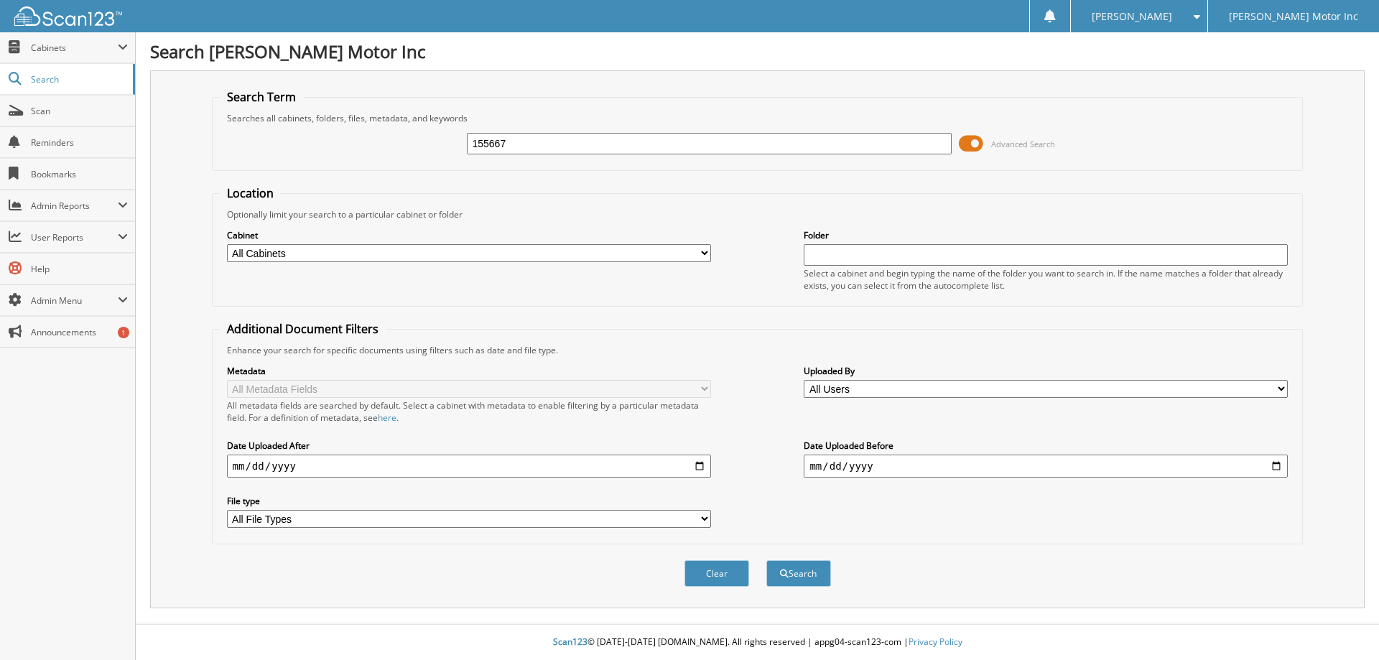
type input "155667"
click at [766, 560] on button "Search" at bounding box center [798, 573] width 65 height 27
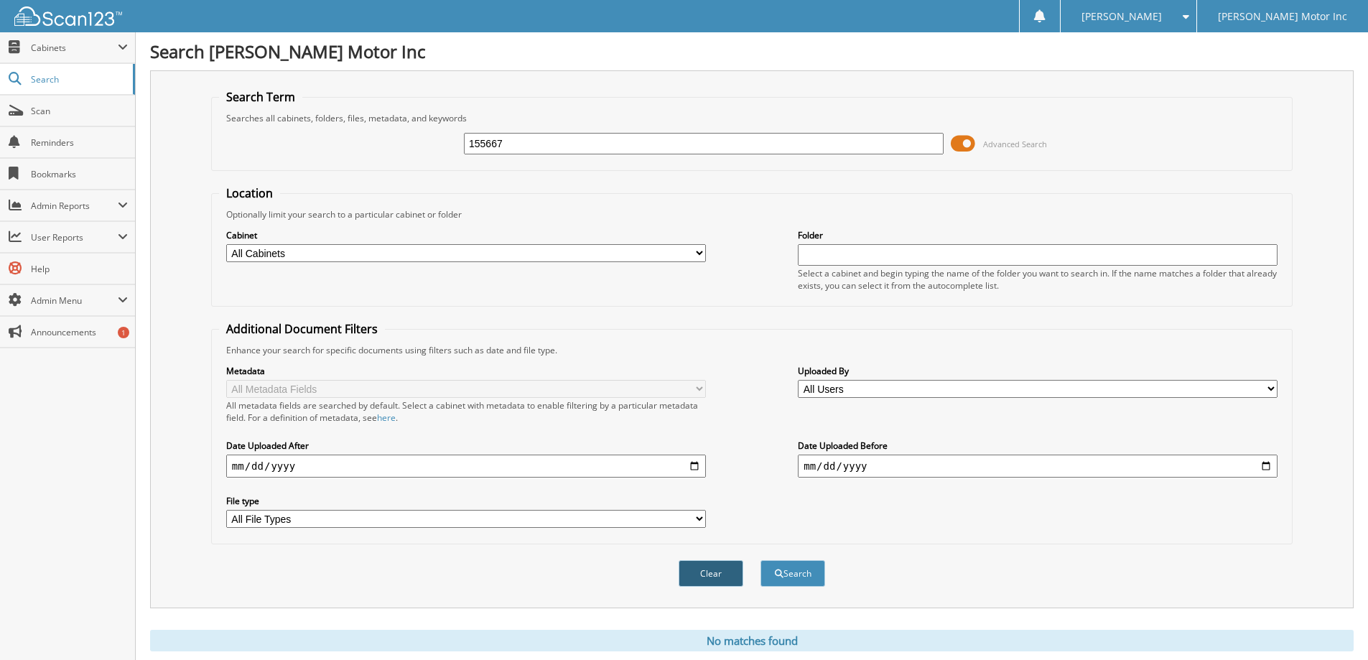
click at [702, 567] on button "Clear" at bounding box center [710, 573] width 65 height 27
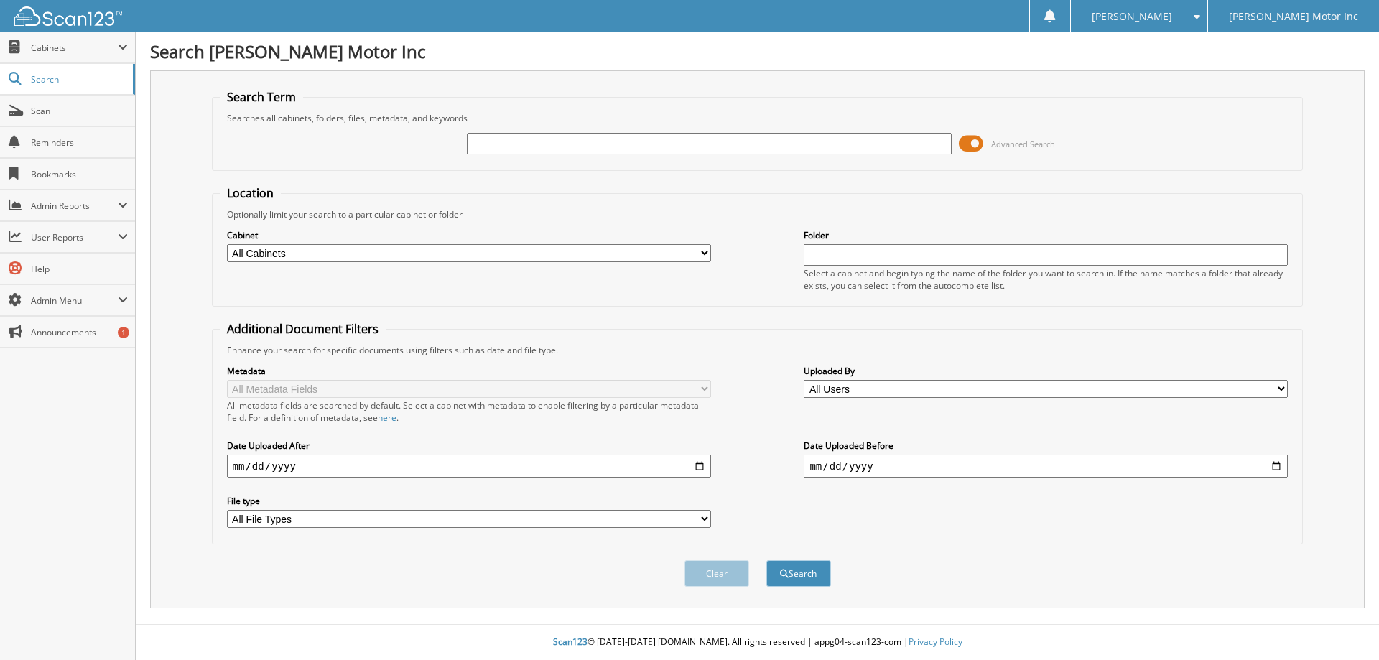
click at [600, 146] on input "text" at bounding box center [709, 144] width 484 height 22
type input "155963"
click at [766, 560] on button "Search" at bounding box center [798, 573] width 65 height 27
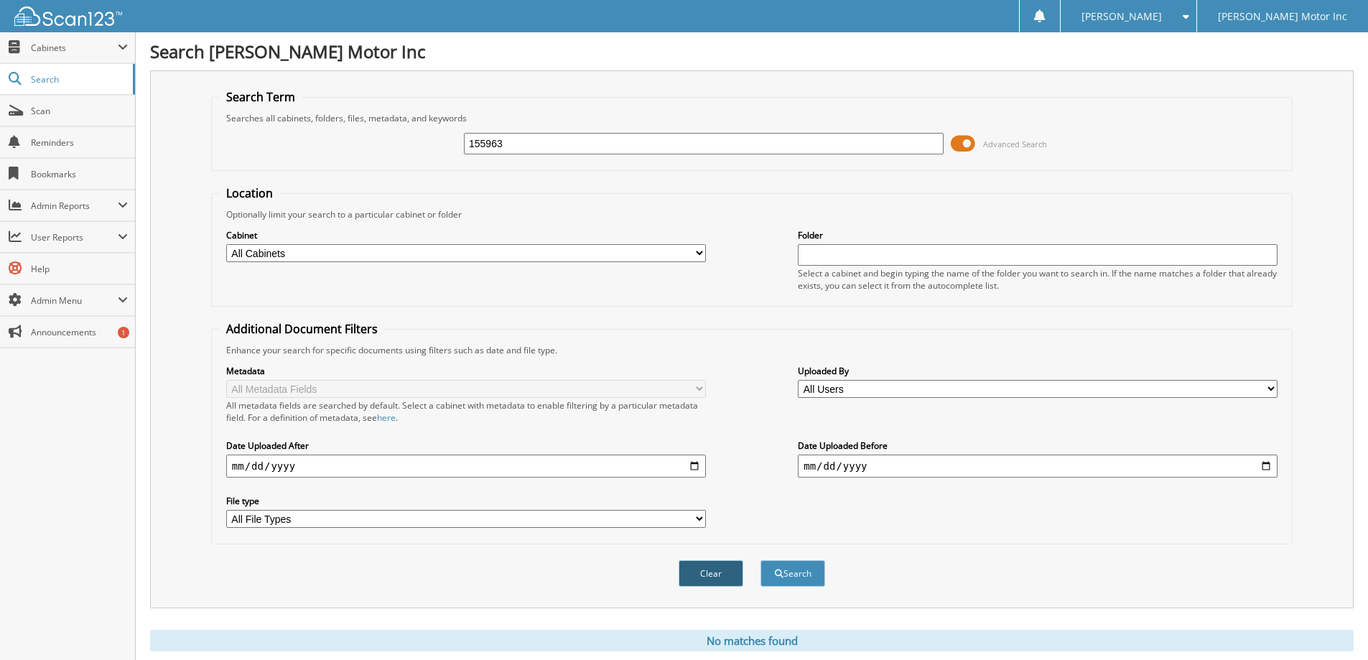
click at [699, 571] on button "Clear" at bounding box center [710, 573] width 65 height 27
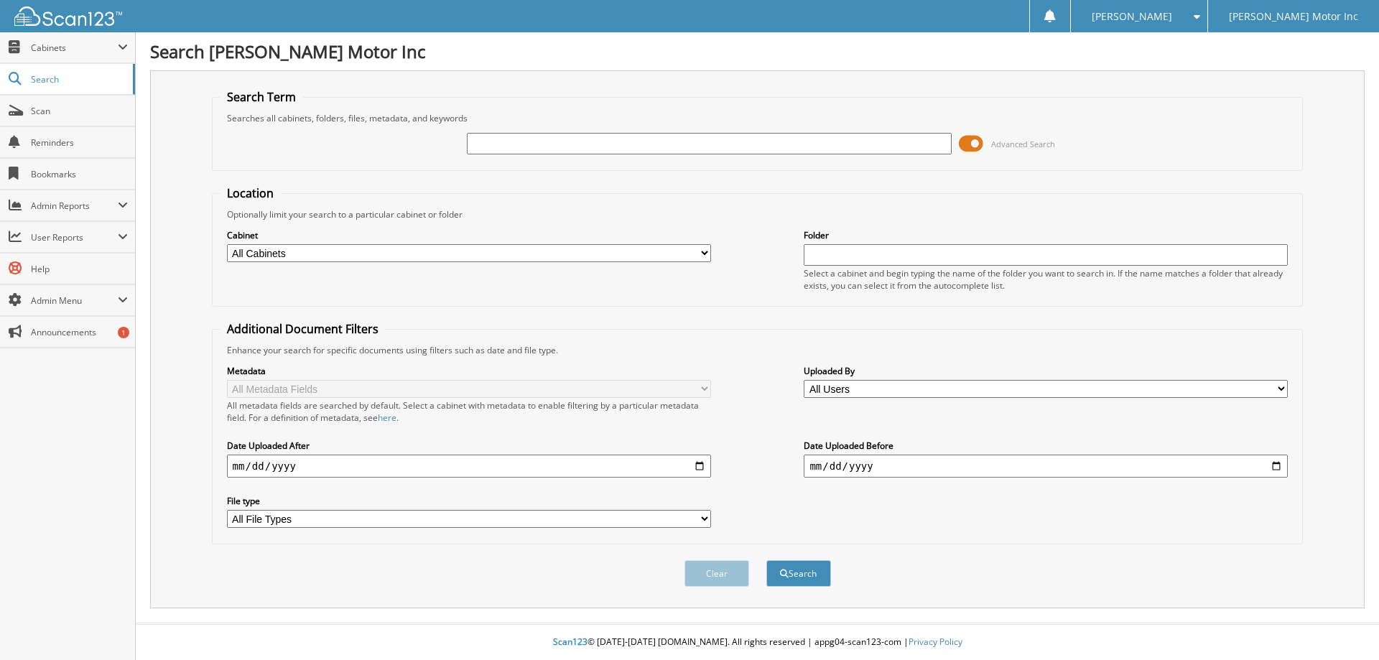
click at [591, 139] on input "text" at bounding box center [709, 144] width 484 height 22
type input "15949"
click at [766, 560] on button "Search" at bounding box center [798, 573] width 65 height 27
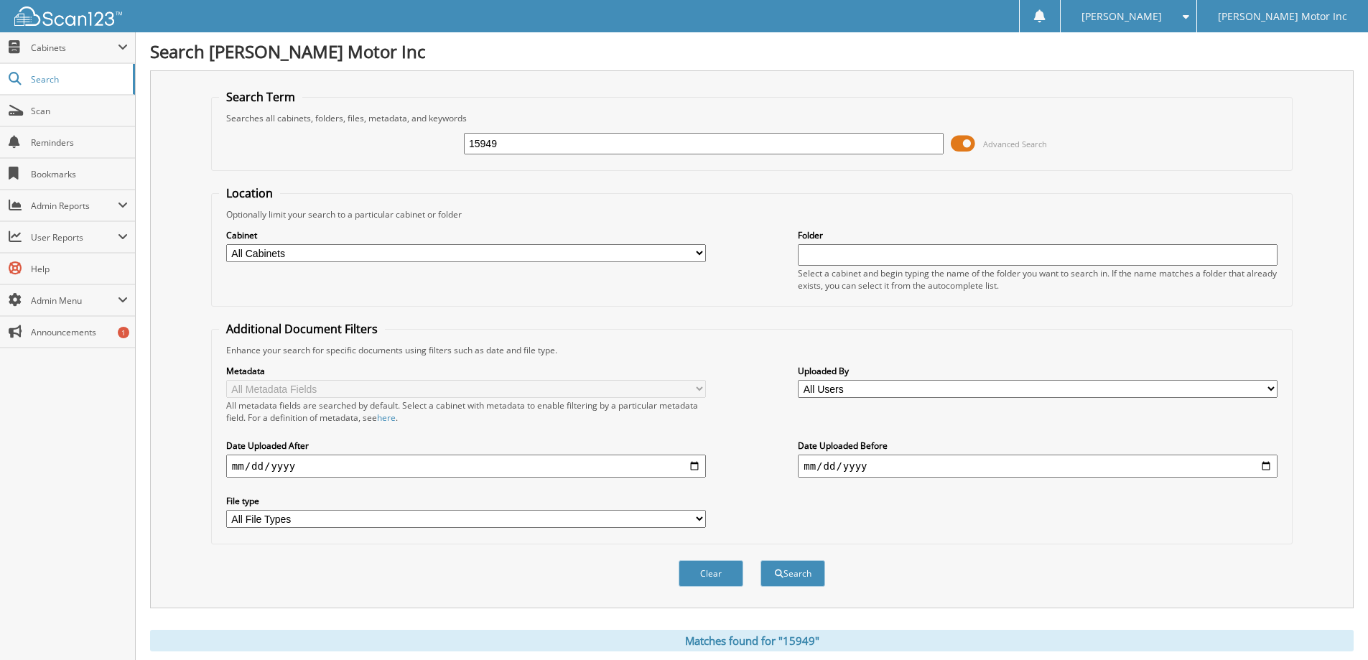
click at [579, 155] on div "15949" at bounding box center [704, 143] width 480 height 24
click at [532, 151] on input "15949" at bounding box center [704, 144] width 480 height 22
type input "1"
type input "155936"
click at [760, 560] on button "Search" at bounding box center [792, 573] width 65 height 27
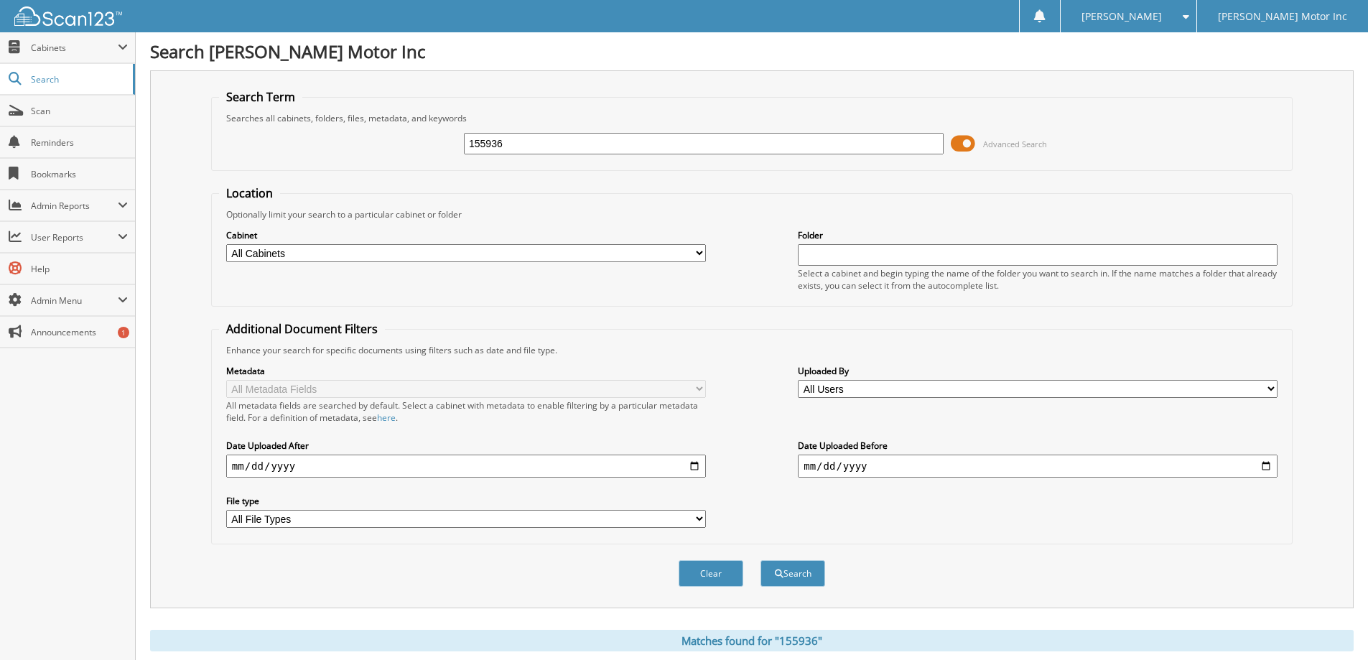
click at [698, 530] on div "Metadata All Metadata Fields All metadata fields are searched by default. Selec…" at bounding box center [751, 446] width 1065 height 180
click at [717, 569] on button "Clear" at bounding box center [710, 573] width 65 height 27
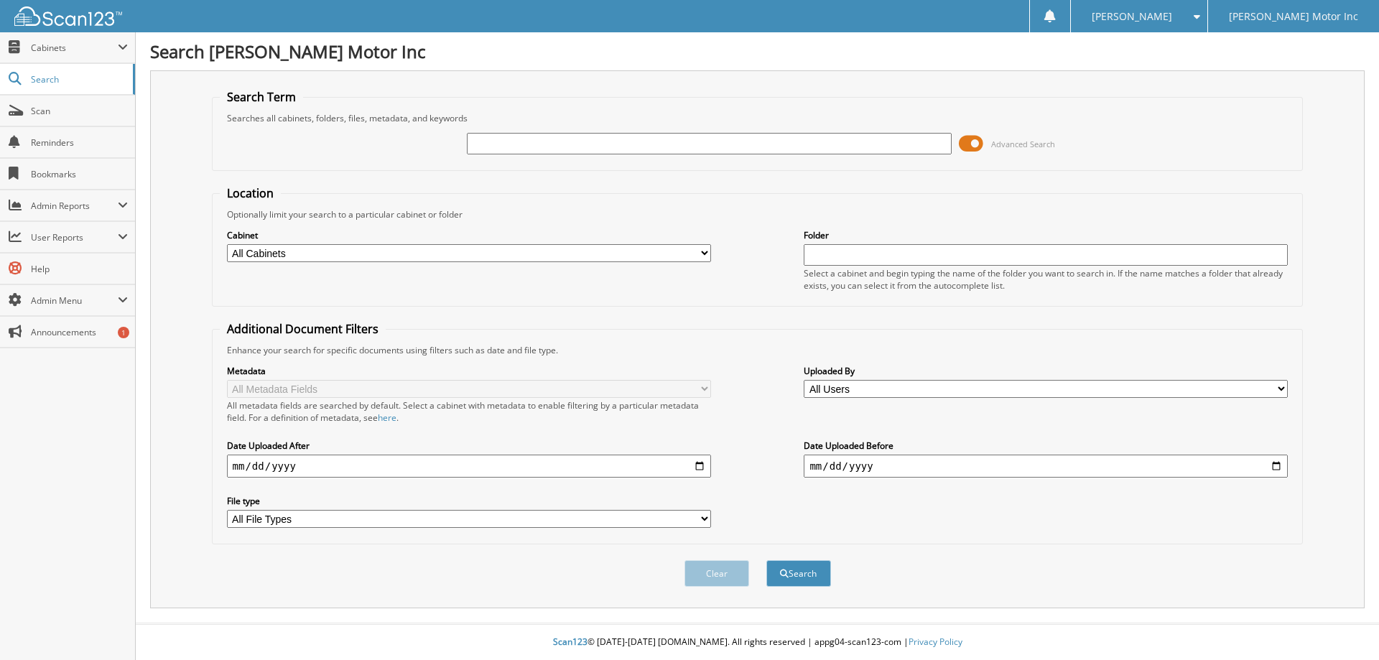
click at [607, 141] on input "text" at bounding box center [709, 144] width 484 height 22
type input "155949"
click at [766, 560] on button "Search" at bounding box center [798, 573] width 65 height 27
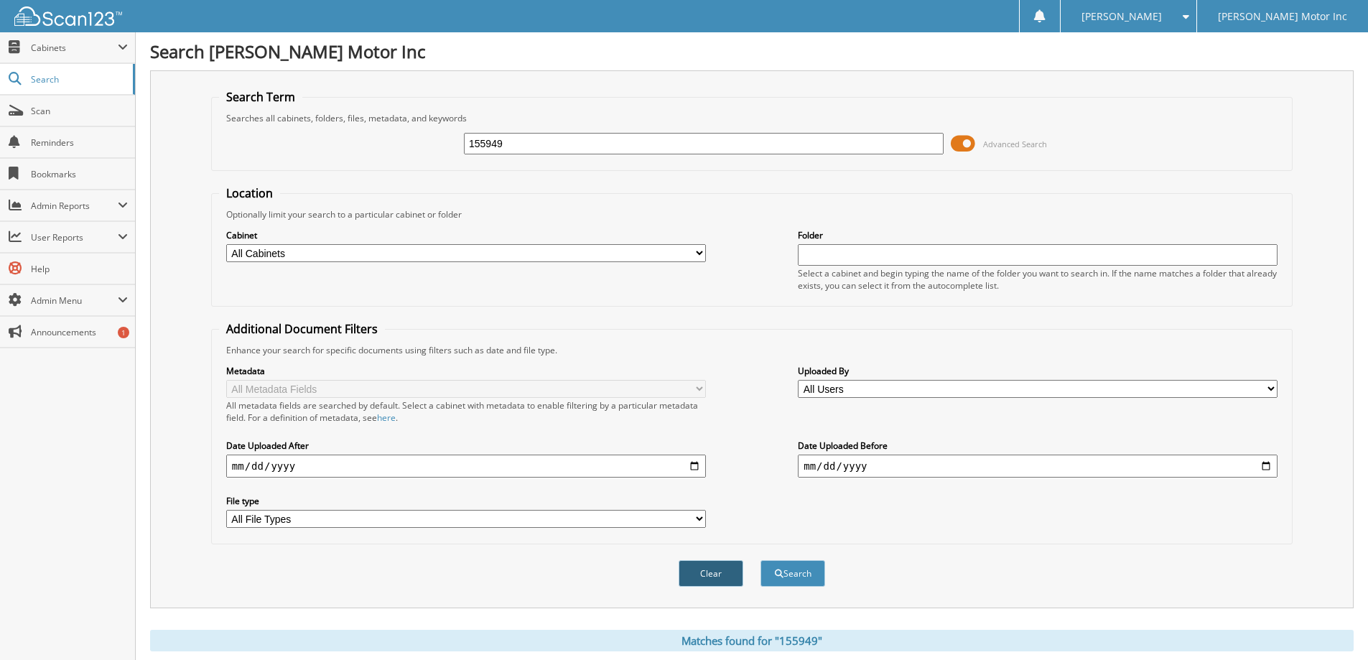
click at [729, 577] on button "Clear" at bounding box center [710, 573] width 65 height 27
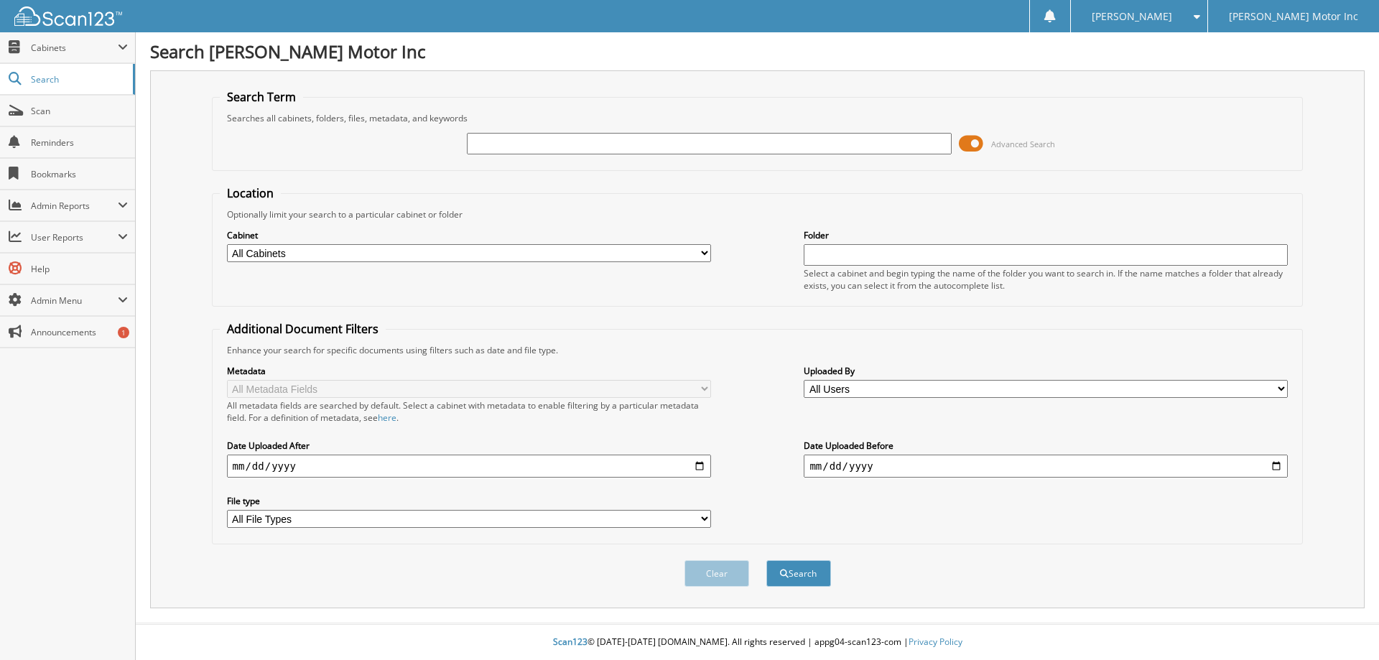
click at [586, 141] on input "text" at bounding box center [709, 144] width 484 height 22
type input "155939"
click at [766, 560] on button "Search" at bounding box center [798, 573] width 65 height 27
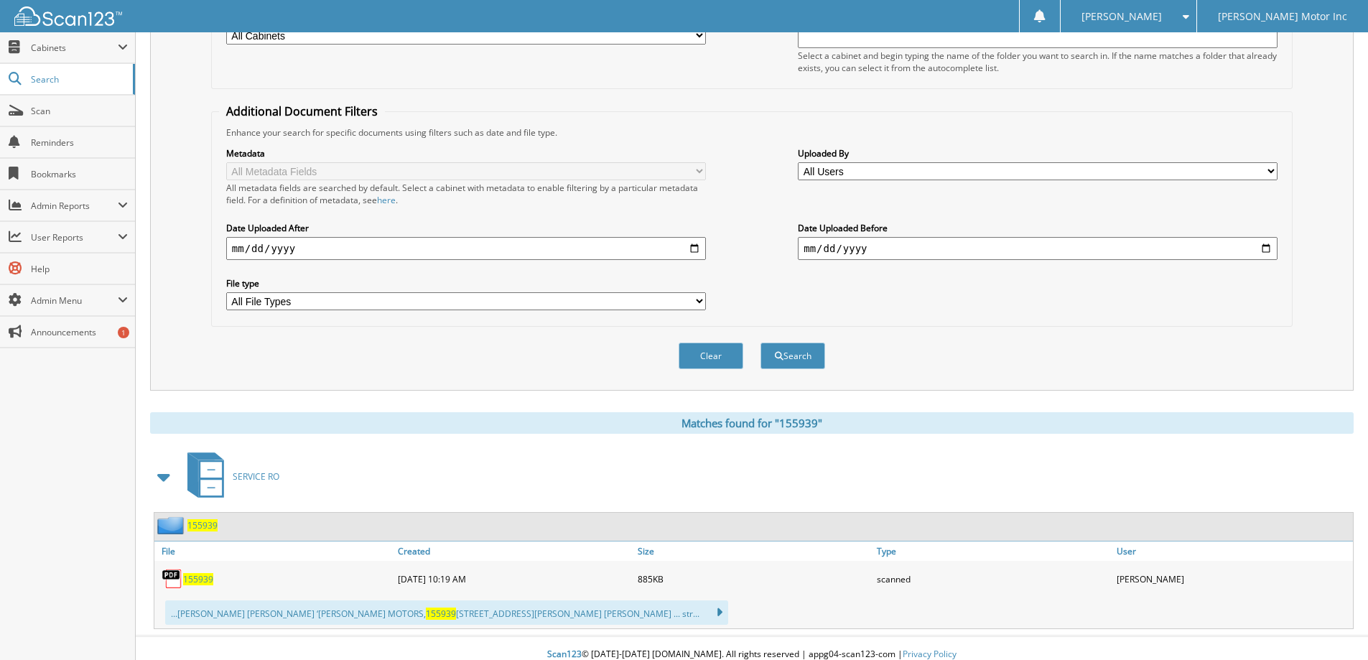
scroll to position [230, 0]
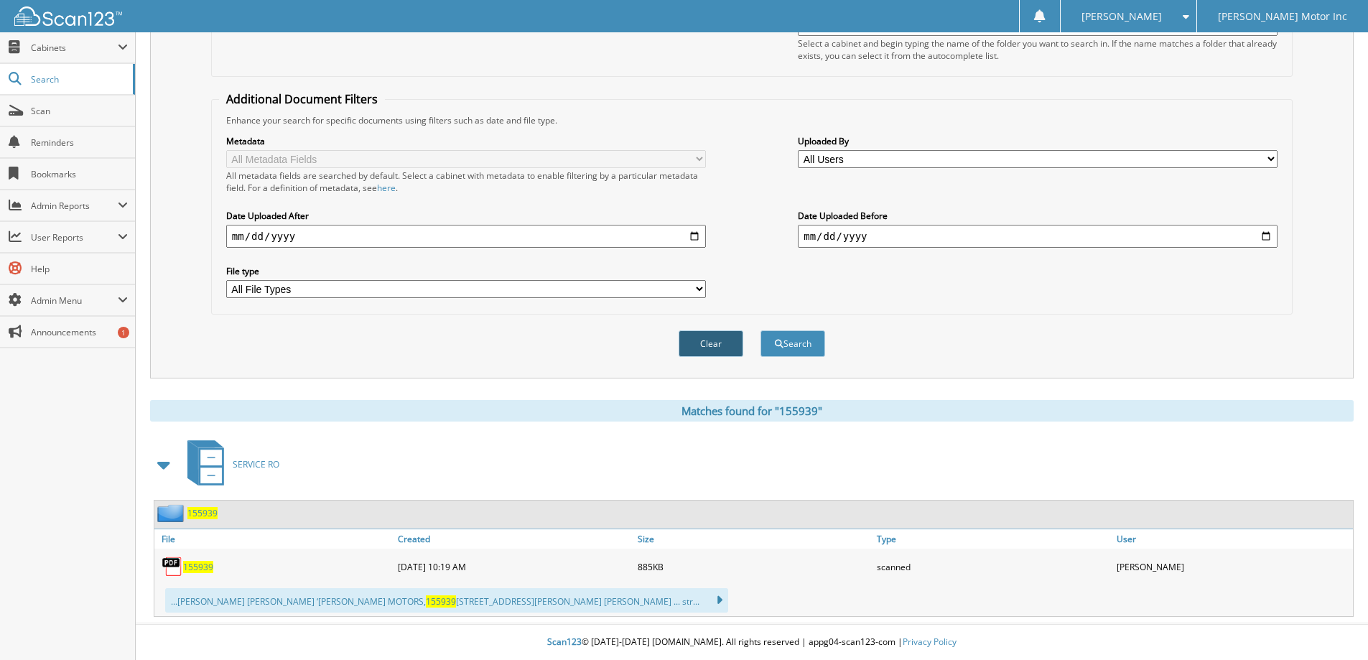
click at [706, 345] on button "Clear" at bounding box center [710, 343] width 65 height 27
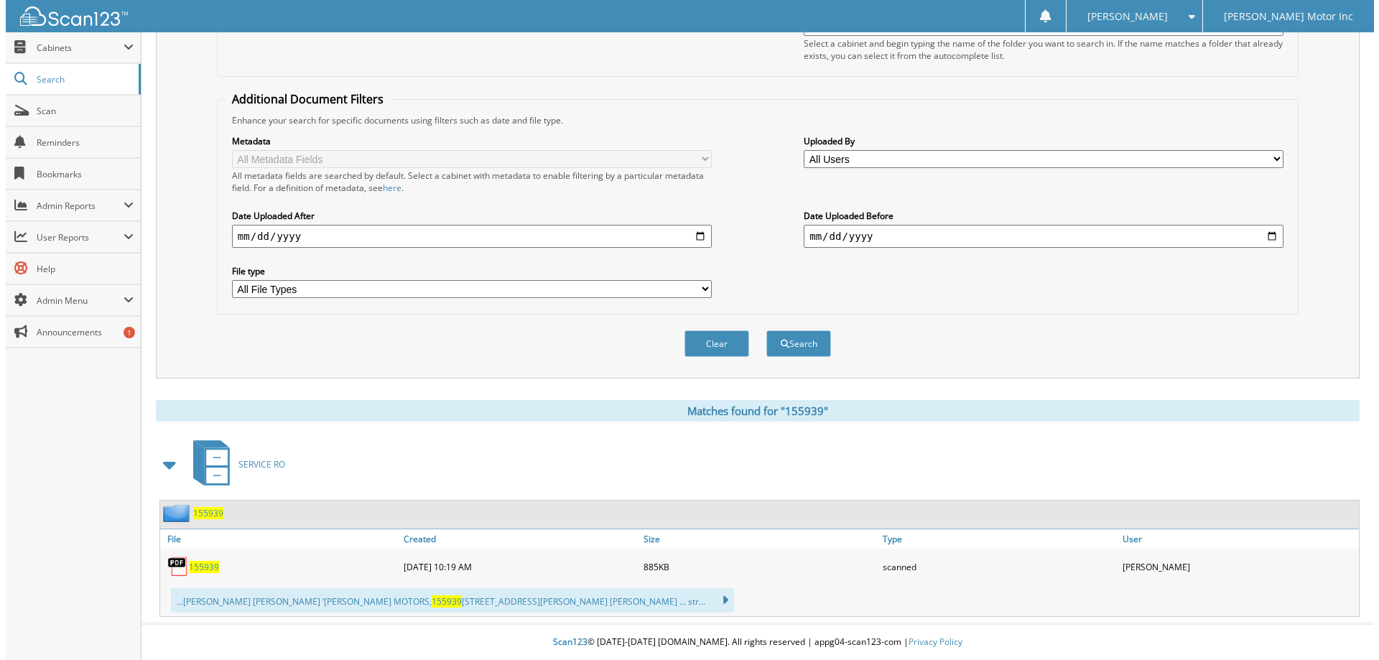
scroll to position [0, 0]
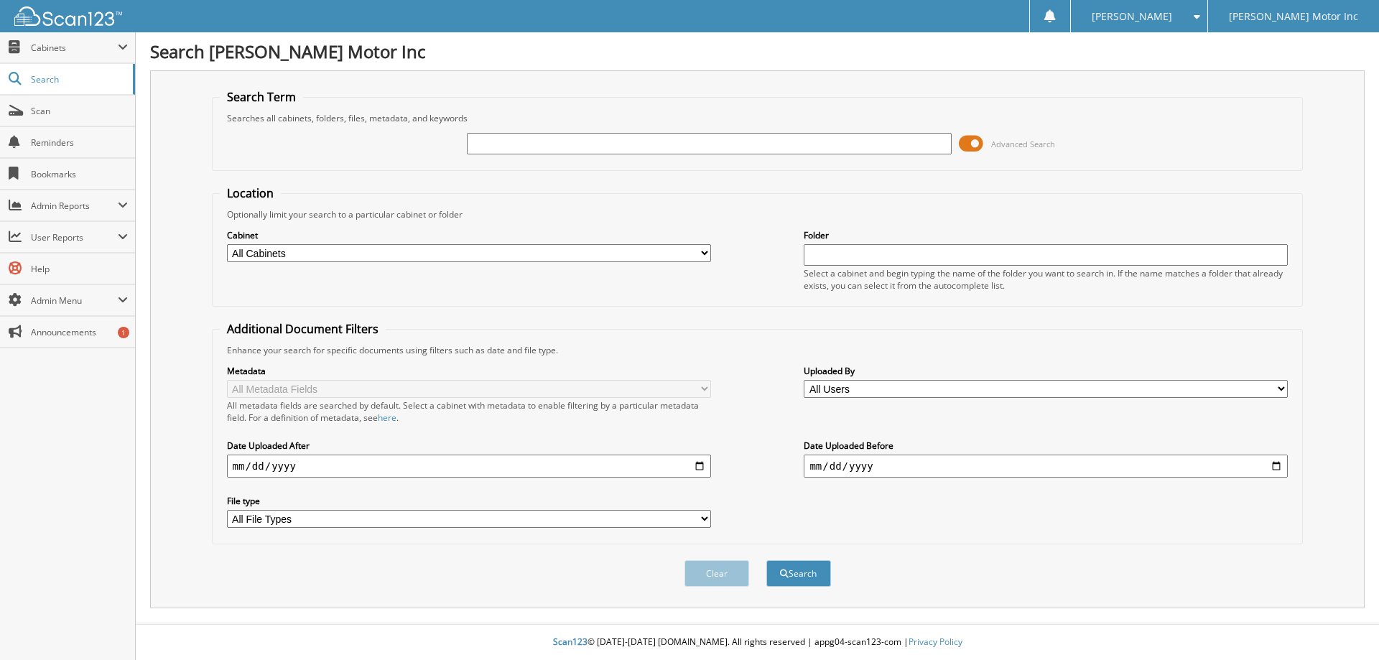
click at [701, 149] on input "text" at bounding box center [709, 144] width 484 height 22
type input "155761"
click at [766, 560] on button "Search" at bounding box center [798, 573] width 65 height 27
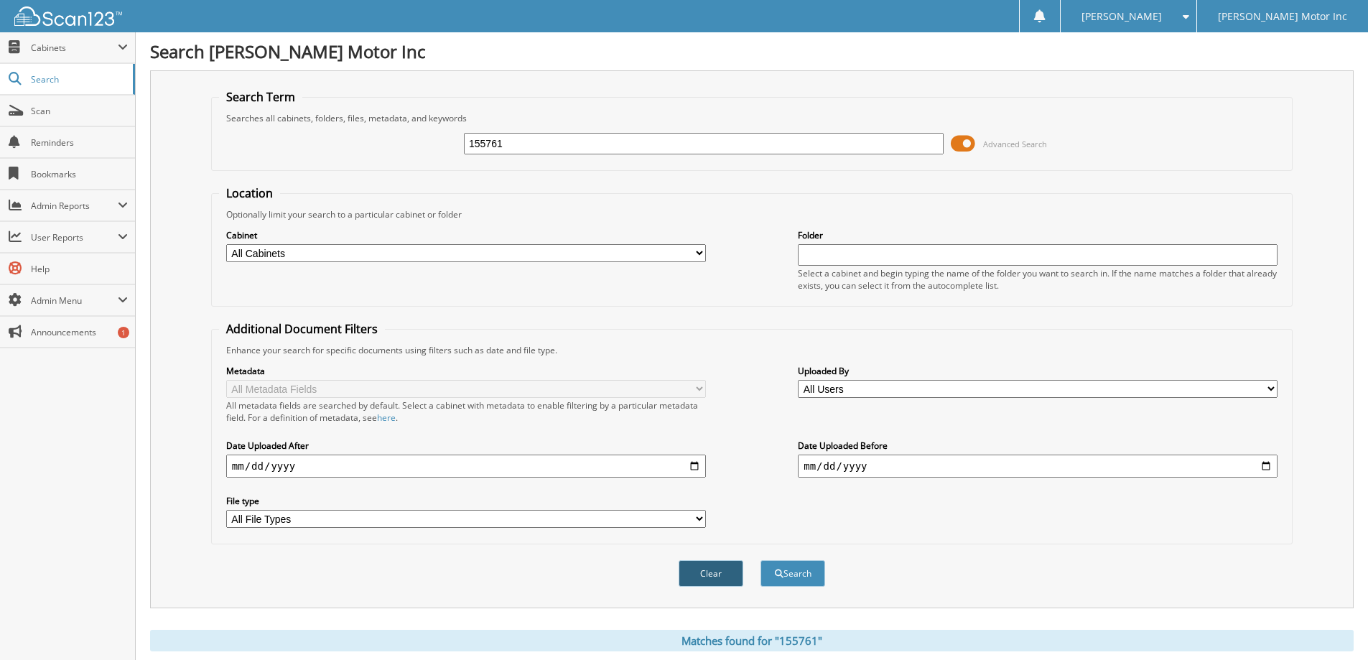
drag, startPoint x: 696, startPoint y: 570, endPoint x: 689, endPoint y: 330, distance: 239.9
click at [696, 570] on button "Clear" at bounding box center [710, 573] width 65 height 27
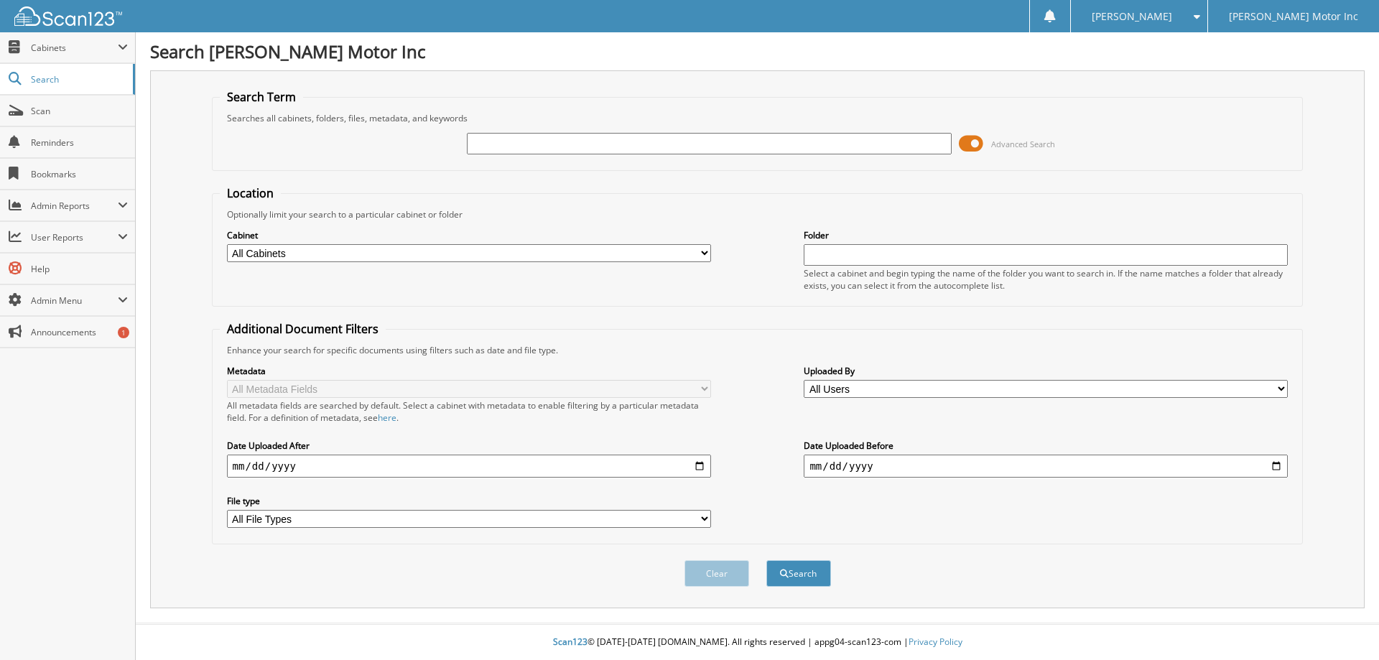
click at [630, 141] on input "text" at bounding box center [709, 144] width 484 height 22
type input "155944"
click at [766, 560] on button "Search" at bounding box center [798, 573] width 65 height 27
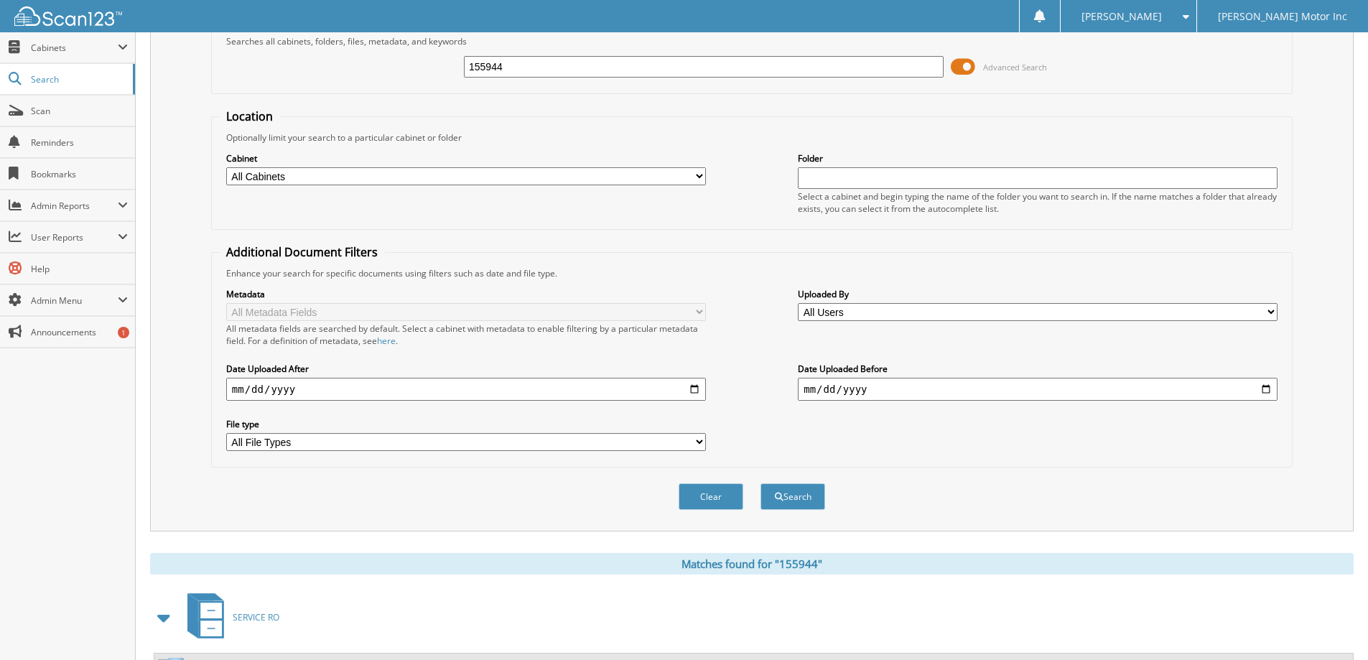
scroll to position [52, 0]
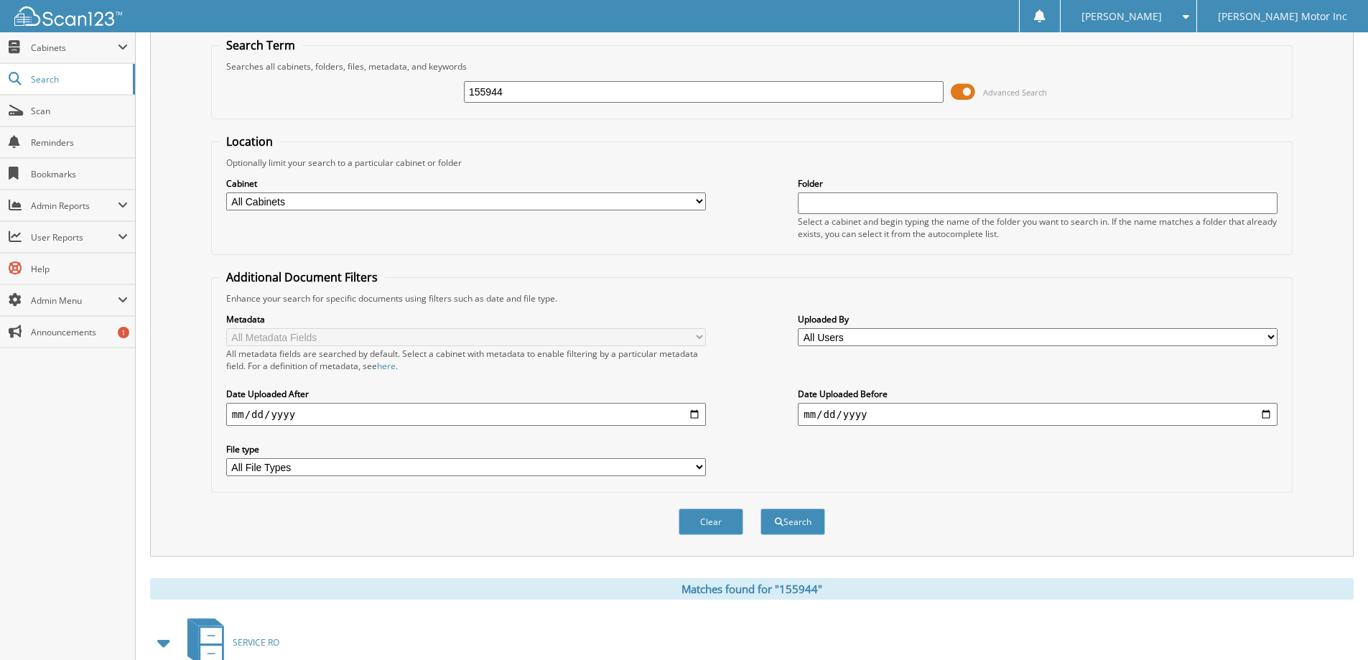
drag, startPoint x: 708, startPoint y: 512, endPoint x: 712, endPoint y: 502, distance: 10.9
click at [711, 513] on button "Clear" at bounding box center [710, 521] width 65 height 27
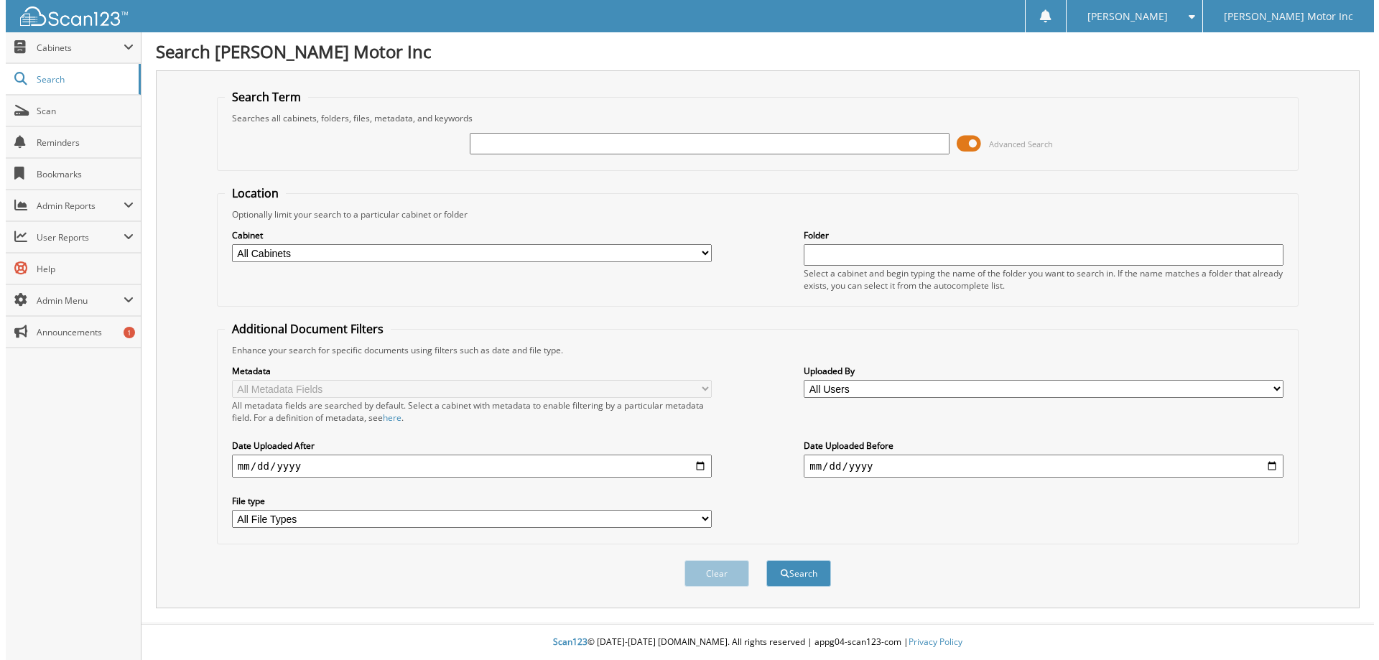
scroll to position [0, 0]
click at [660, 146] on input "text" at bounding box center [709, 144] width 484 height 22
click at [617, 143] on input "text" at bounding box center [709, 144] width 484 height 22
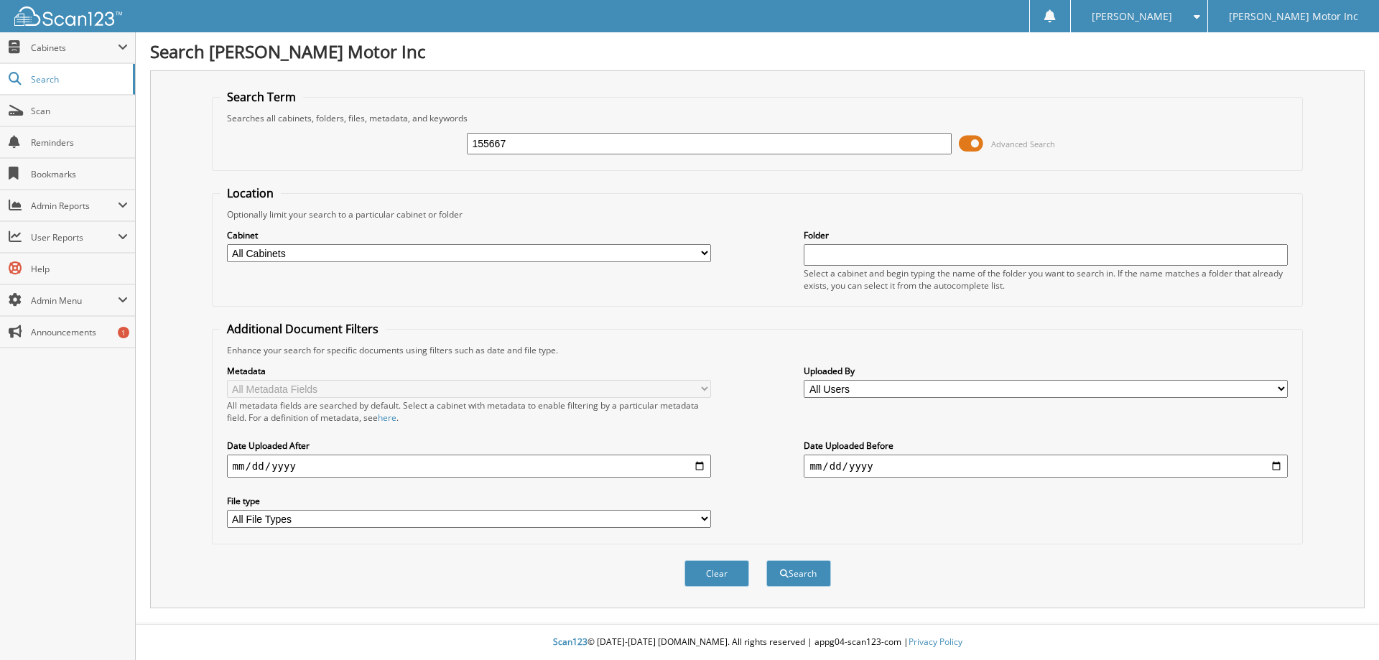
type input "155667"
click at [766, 560] on button "Search" at bounding box center [798, 573] width 65 height 27
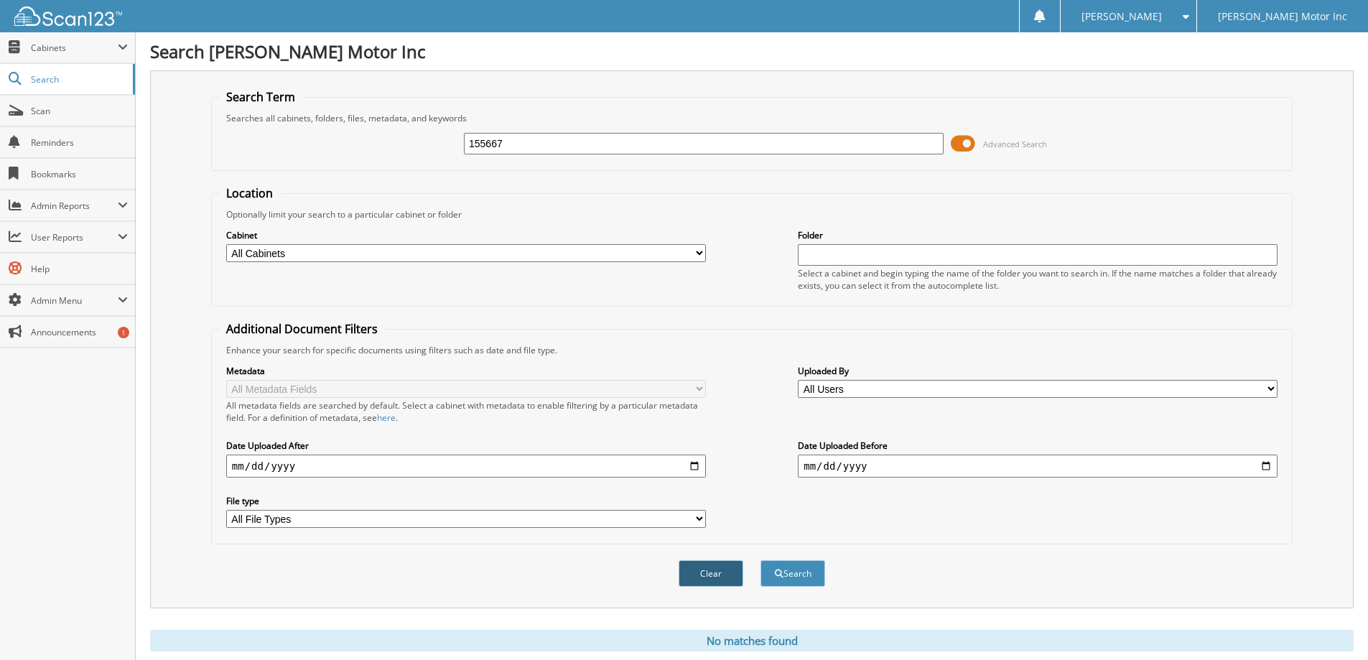
drag, startPoint x: 703, startPoint y: 580, endPoint x: 702, endPoint y: 573, distance: 7.2
click at [703, 579] on button "Clear" at bounding box center [710, 573] width 65 height 27
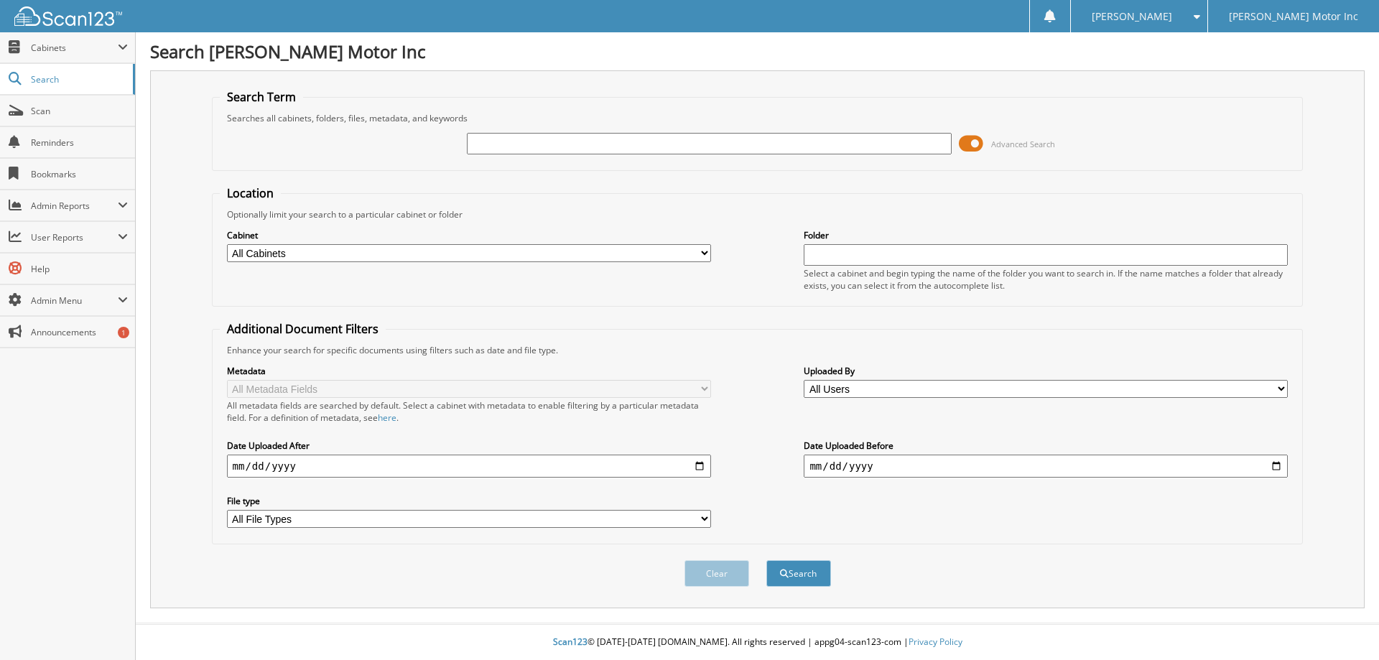
click at [625, 145] on input "text" at bounding box center [709, 144] width 484 height 22
type input "155667"
click at [766, 560] on button "Search" at bounding box center [798, 573] width 65 height 27
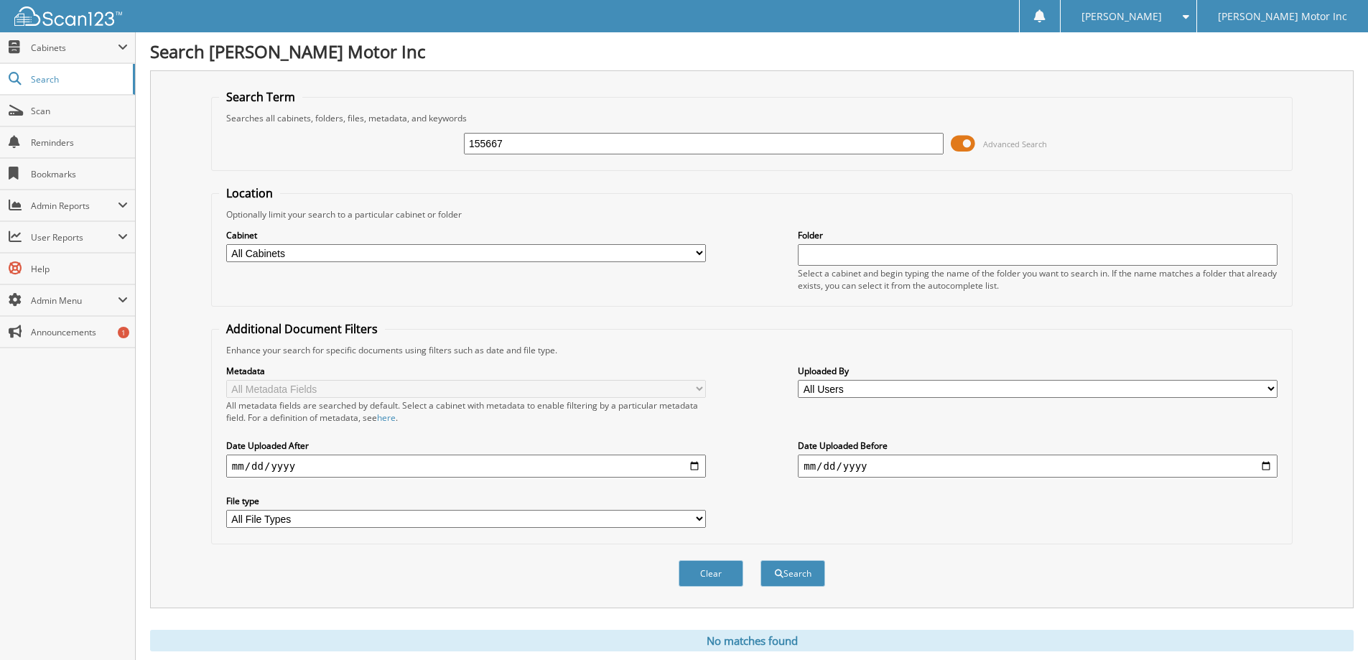
click at [523, 146] on input "155667" at bounding box center [704, 144] width 480 height 22
type input "1"
type input "155667"
click at [760, 560] on button "Search" at bounding box center [792, 573] width 65 height 27
click at [546, 138] on input "155667" at bounding box center [704, 144] width 480 height 22
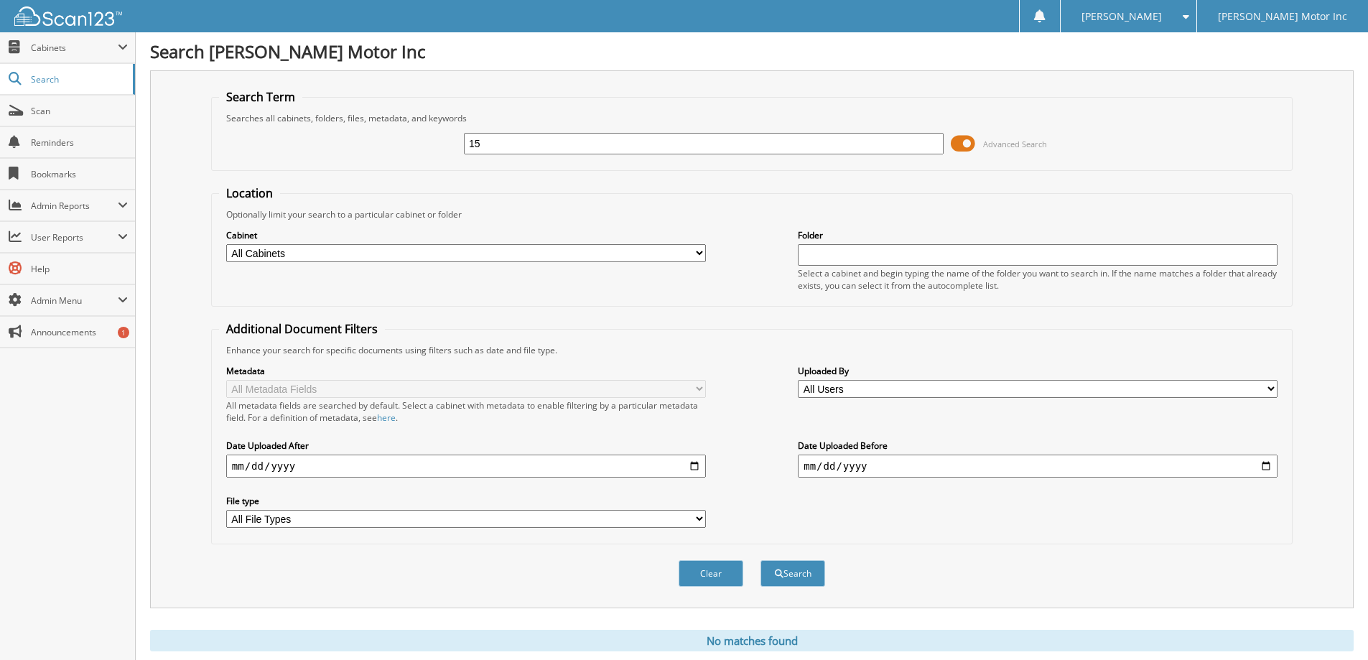
type input "1"
